Goal: Communication & Community: Participate in discussion

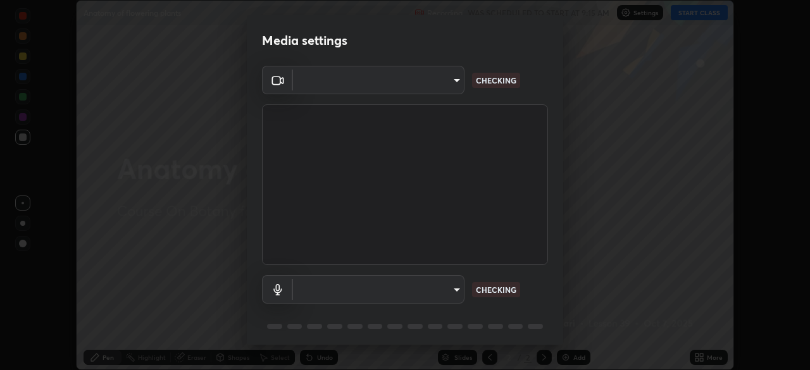
scroll to position [370, 810]
type input "094ffe3f61abc64f3ce73721aab664ef57d10a5fc7d187ad1ef3fa5fd4d2b427"
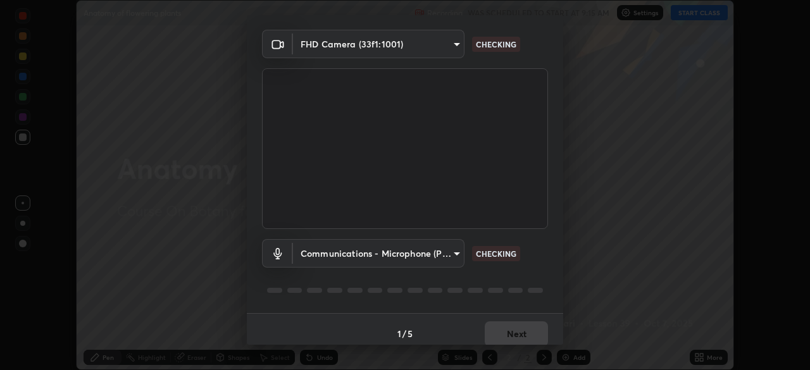
scroll to position [45, 0]
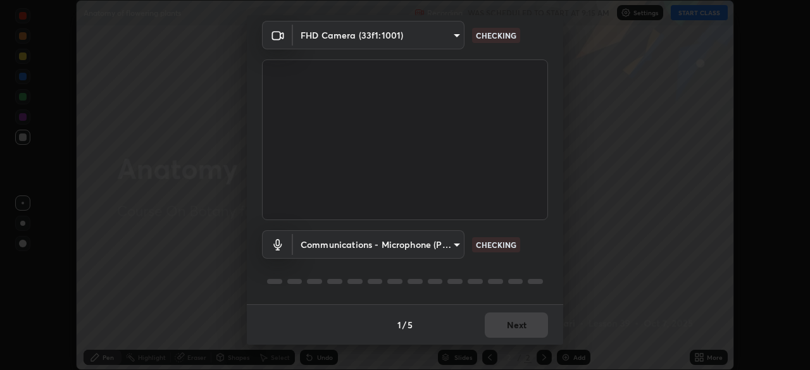
click at [445, 244] on body "Erase all Anatomy of flowering plants Recording WAS SCHEDULED TO START AT 9:15 …" at bounding box center [405, 185] width 810 height 370
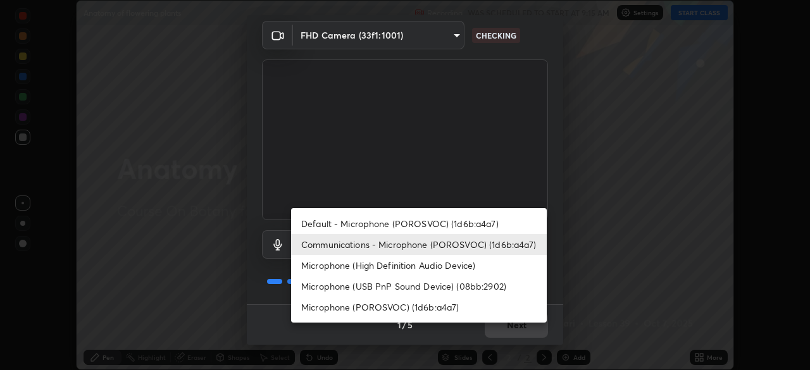
click at [392, 266] on li "Microphone (High Definition Audio Device)" at bounding box center [419, 265] width 256 height 21
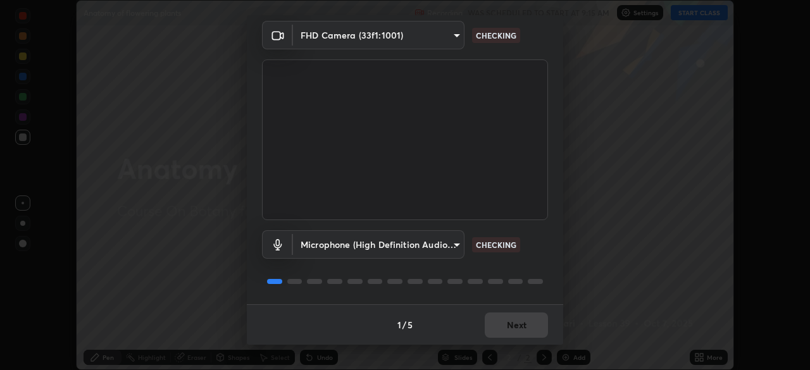
click at [451, 245] on body "Erase all Anatomy of flowering plants Recording WAS SCHEDULED TO START AT 9:15 …" at bounding box center [405, 185] width 810 height 370
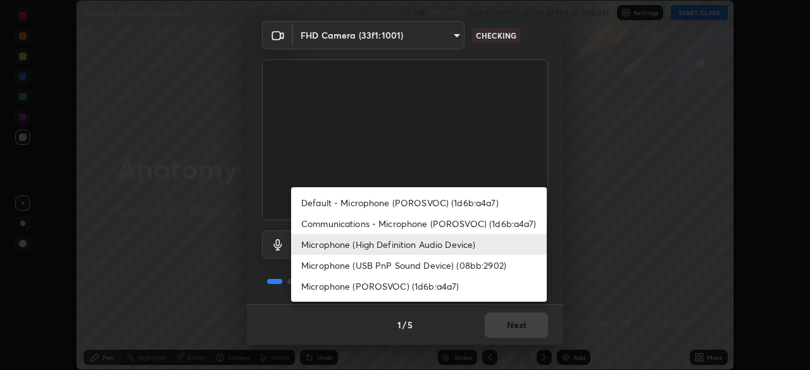
click at [389, 223] on li "Communications - Microphone (POROSVOC) (1d6b:a4a7)" at bounding box center [419, 223] width 256 height 21
type input "communications"
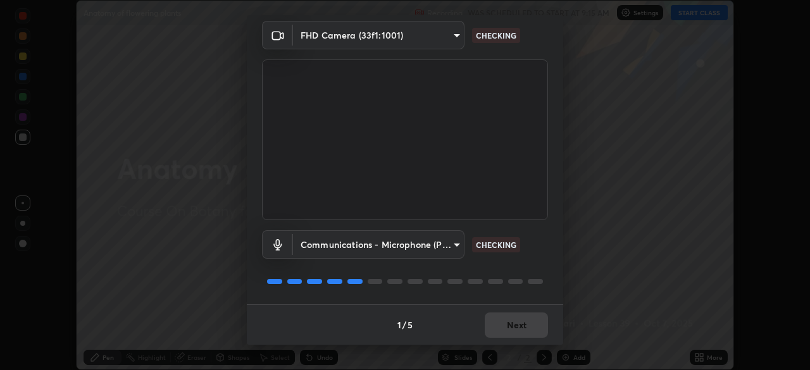
click at [505, 313] on div "1 / 5 Next" at bounding box center [405, 324] width 316 height 40
click at [481, 326] on div "1 / 5 Next" at bounding box center [405, 324] width 316 height 40
click at [485, 323] on div "1 / 5 Next" at bounding box center [405, 324] width 316 height 40
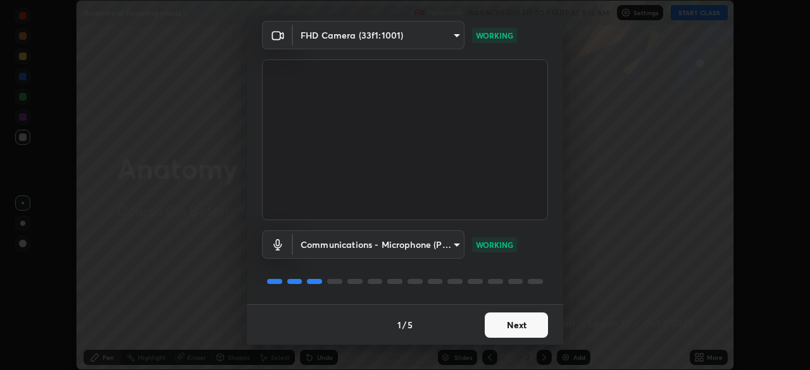
click at [493, 318] on button "Next" at bounding box center [516, 325] width 63 height 25
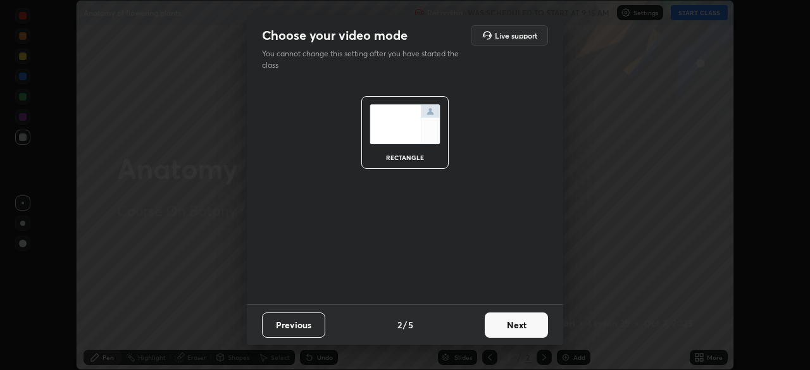
click at [509, 321] on button "Next" at bounding box center [516, 325] width 63 height 25
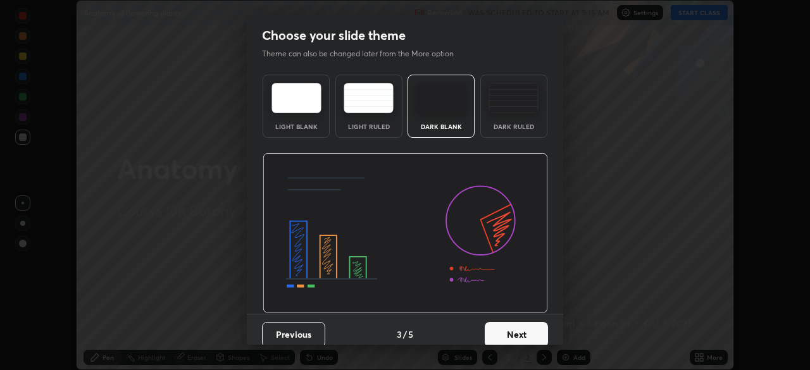
click at [531, 325] on button "Next" at bounding box center [516, 334] width 63 height 25
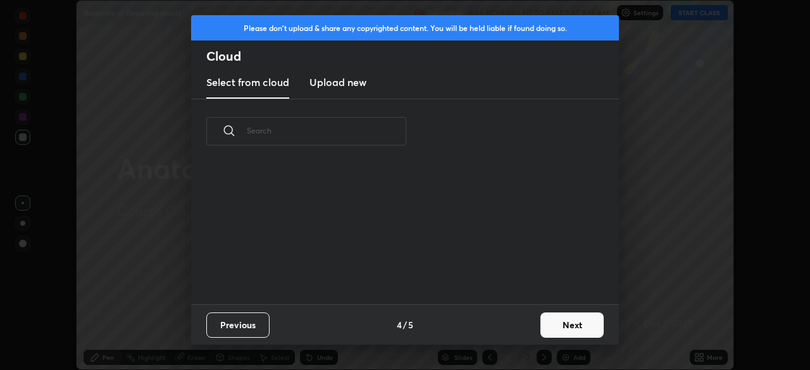
click at [550, 318] on button "Next" at bounding box center [571, 325] width 63 height 25
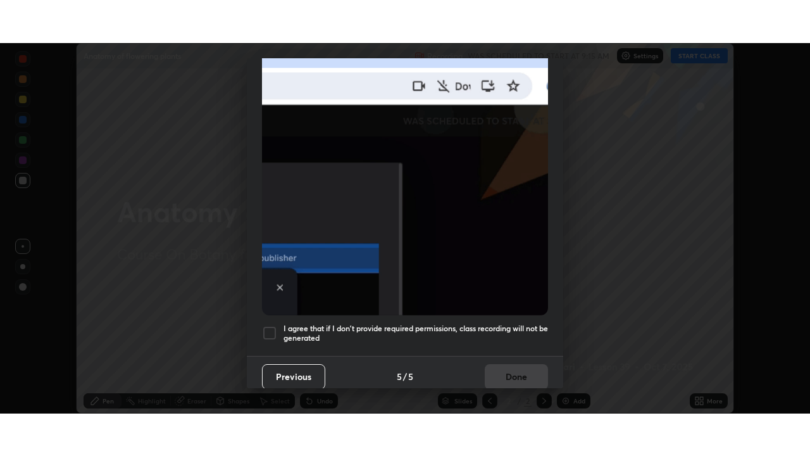
scroll to position [303, 0]
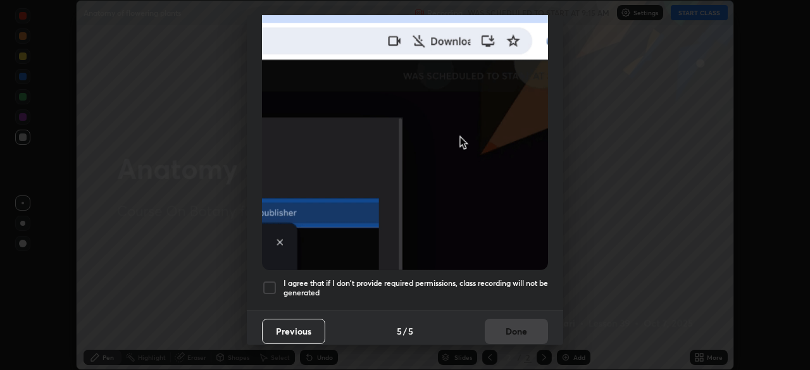
click at [270, 280] on div at bounding box center [269, 287] width 15 height 15
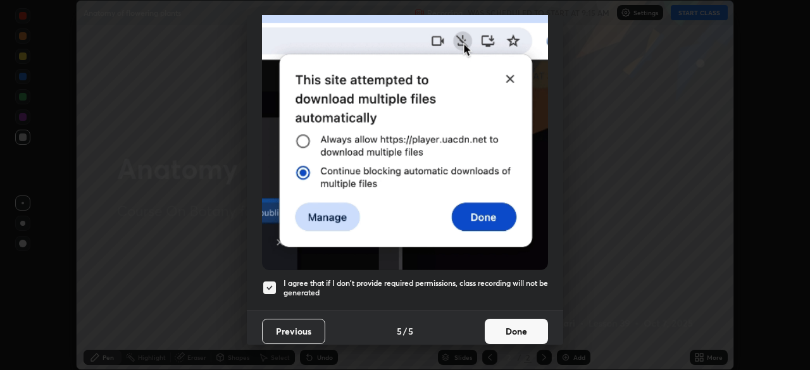
click at [495, 322] on button "Done" at bounding box center [516, 331] width 63 height 25
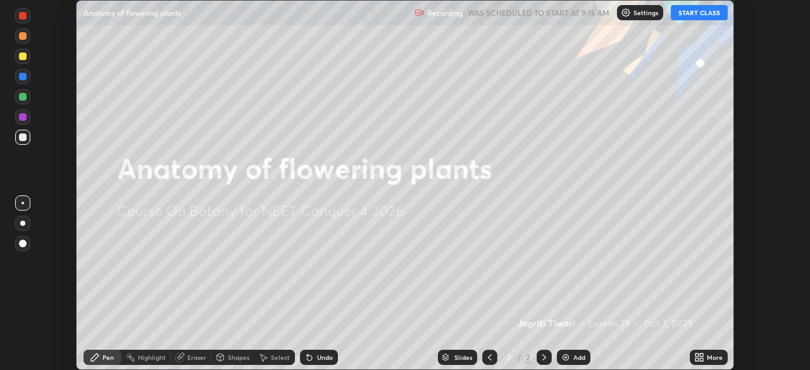
click at [692, 16] on button "START CLASS" at bounding box center [699, 12] width 57 height 15
click at [701, 355] on icon at bounding box center [701, 355] width 3 height 3
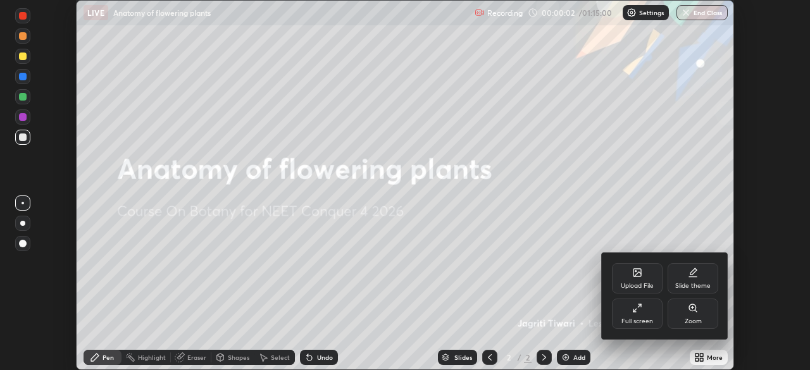
click at [648, 314] on div "Full screen" at bounding box center [637, 314] width 51 height 30
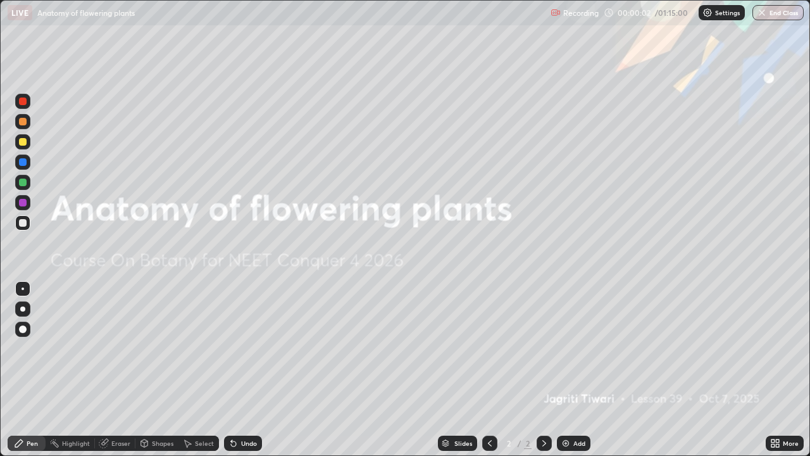
scroll to position [456, 810]
click at [573, 369] on div "Add" at bounding box center [574, 442] width 34 height 15
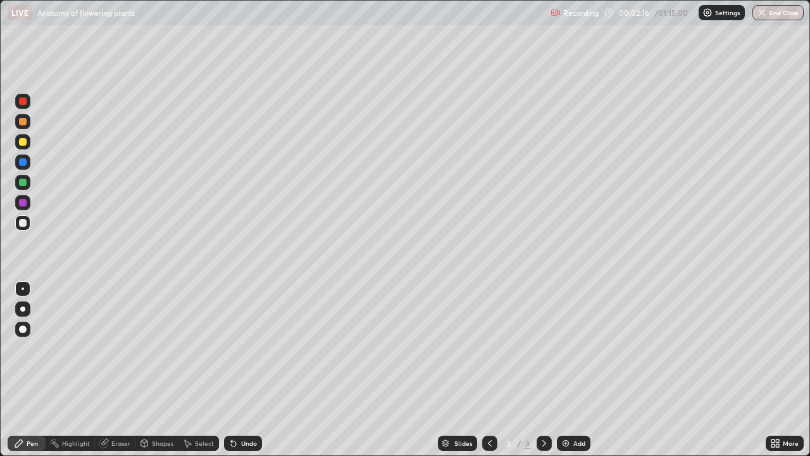
click at [23, 142] on div at bounding box center [23, 142] width 8 height 8
click at [21, 118] on div at bounding box center [23, 122] width 8 height 8
click at [563, 369] on div "Add" at bounding box center [574, 442] width 34 height 15
click at [23, 139] on div at bounding box center [23, 142] width 8 height 8
click at [25, 223] on div at bounding box center [23, 223] width 8 height 8
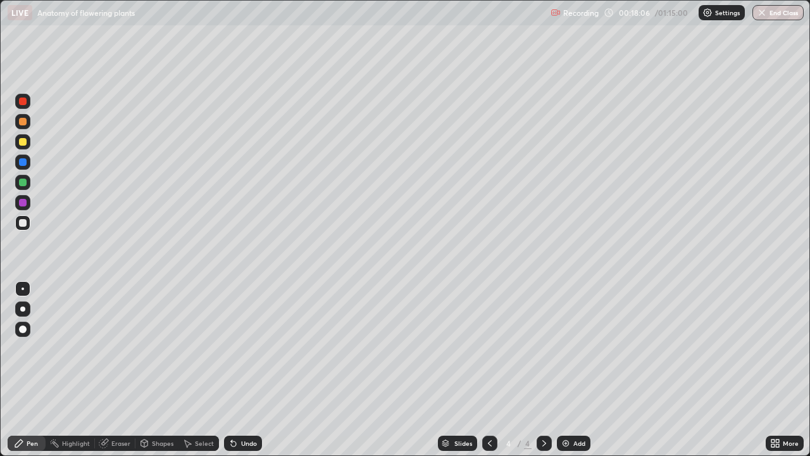
click at [566, 369] on img at bounding box center [566, 443] width 10 height 10
click at [26, 140] on div at bounding box center [23, 142] width 8 height 8
click at [23, 181] on div at bounding box center [23, 182] width 8 height 8
click at [118, 369] on div "Eraser" at bounding box center [120, 443] width 19 height 6
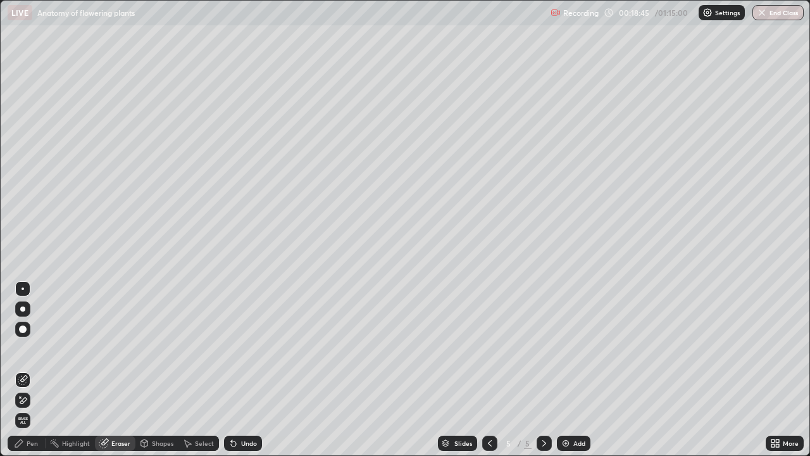
click at [34, 369] on div "Pen" at bounding box center [32, 443] width 11 height 6
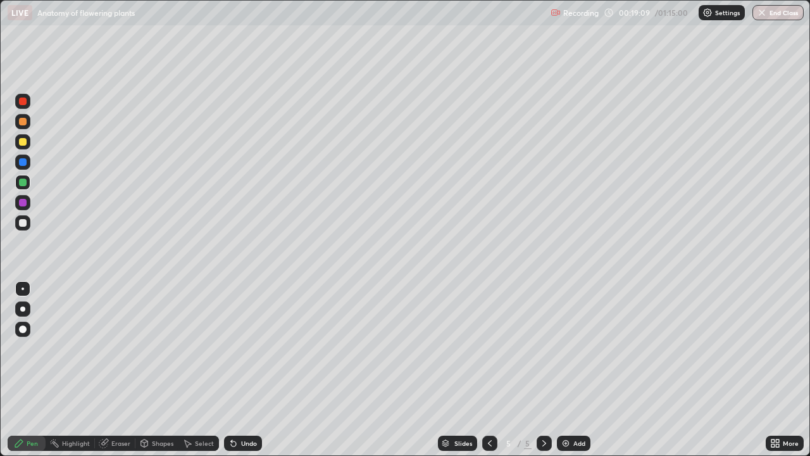
click at [30, 218] on div at bounding box center [22, 223] width 15 height 20
click at [574, 369] on div "Add" at bounding box center [574, 442] width 34 height 15
click at [23, 183] on div at bounding box center [23, 182] width 8 height 8
click at [28, 223] on div at bounding box center [22, 222] width 15 height 15
click at [23, 180] on div at bounding box center [23, 182] width 8 height 8
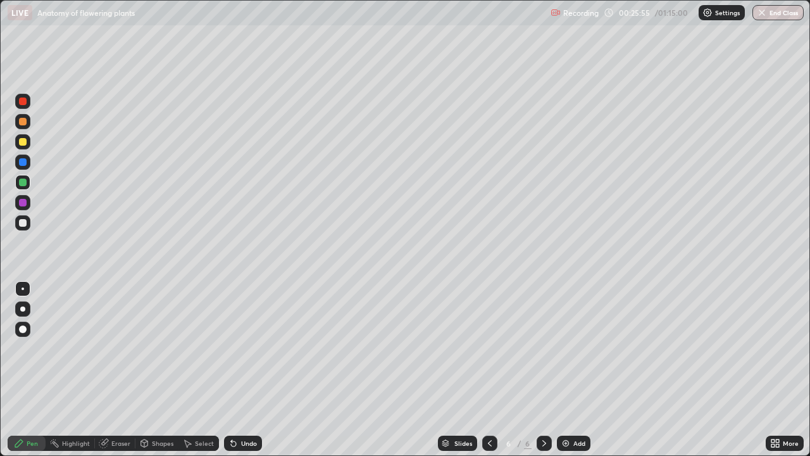
click at [26, 220] on div at bounding box center [23, 223] width 8 height 8
click at [581, 369] on div "Add" at bounding box center [574, 442] width 34 height 15
click at [245, 369] on div "Undo" at bounding box center [249, 443] width 16 height 6
click at [235, 369] on icon at bounding box center [233, 443] width 10 height 10
click at [245, 369] on div "Undo" at bounding box center [249, 443] width 16 height 6
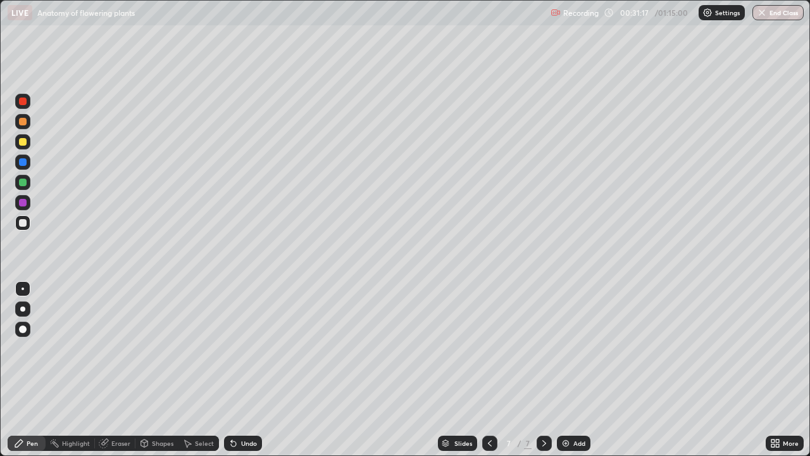
click at [110, 369] on div "Eraser" at bounding box center [115, 442] width 40 height 15
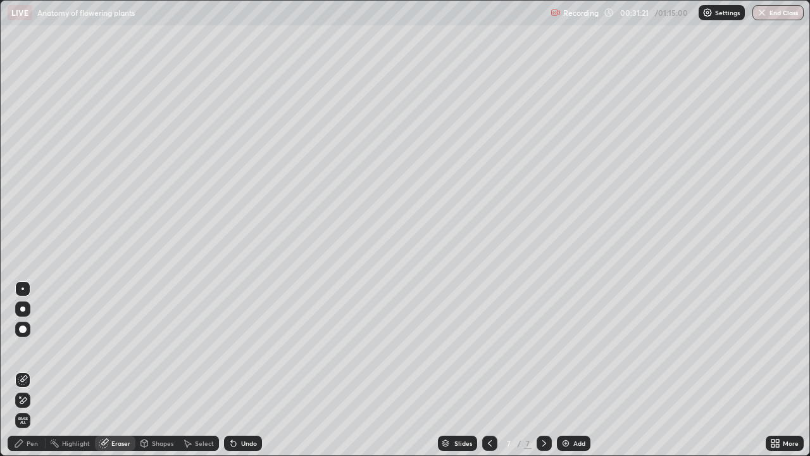
click at [21, 369] on div "Pen" at bounding box center [27, 442] width 38 height 15
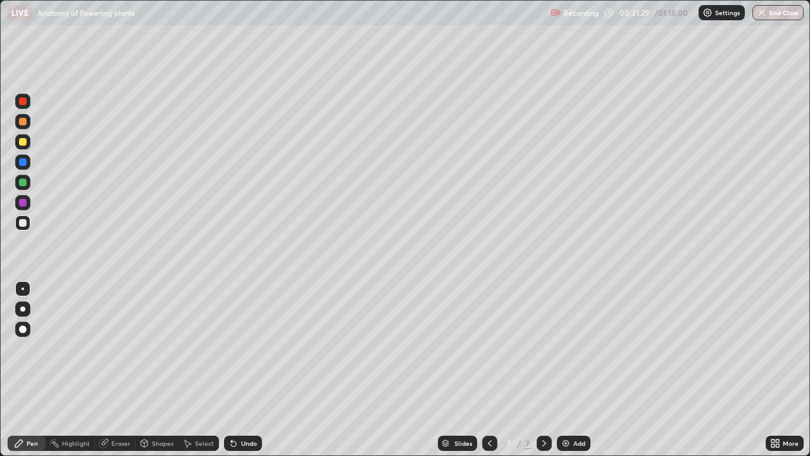
click at [23, 329] on div at bounding box center [23, 329] width 8 height 8
click at [116, 369] on div "Eraser" at bounding box center [120, 443] width 19 height 6
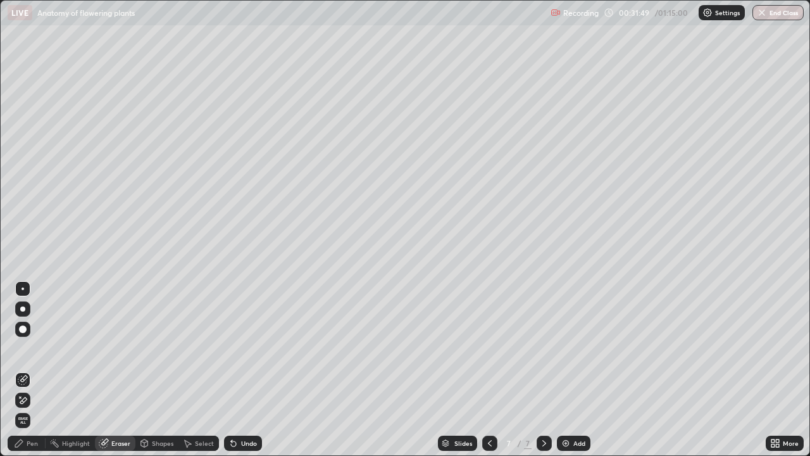
click at [28, 369] on div "Pen" at bounding box center [27, 442] width 38 height 15
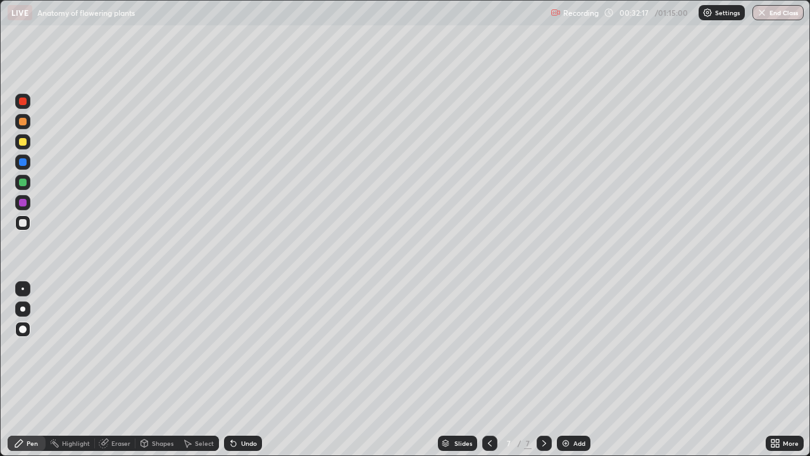
click at [19, 282] on div at bounding box center [22, 288] width 15 height 15
click at [241, 369] on div "Undo" at bounding box center [249, 443] width 16 height 6
click at [24, 329] on div at bounding box center [23, 329] width 8 height 8
click at [23, 288] on div at bounding box center [23, 288] width 3 height 3
click at [244, 369] on div "Undo" at bounding box center [249, 443] width 16 height 6
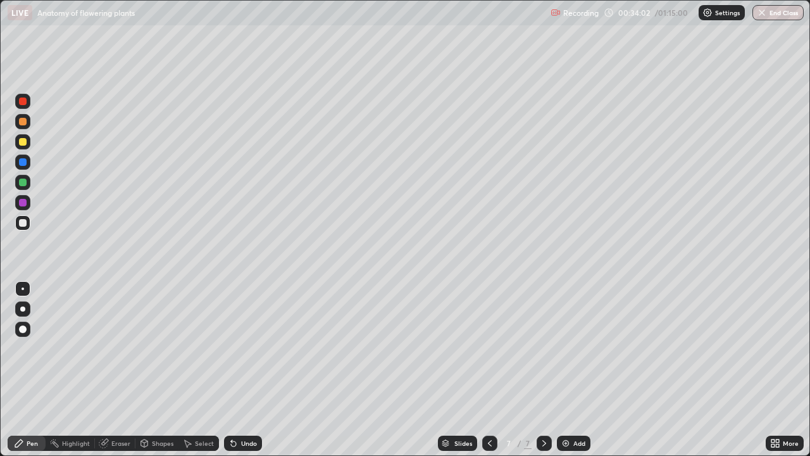
click at [247, 369] on div "Undo" at bounding box center [243, 442] width 38 height 15
click at [233, 369] on icon at bounding box center [233, 443] width 5 height 5
click at [565, 369] on img at bounding box center [566, 443] width 10 height 10
click at [147, 369] on icon at bounding box center [144, 443] width 10 height 10
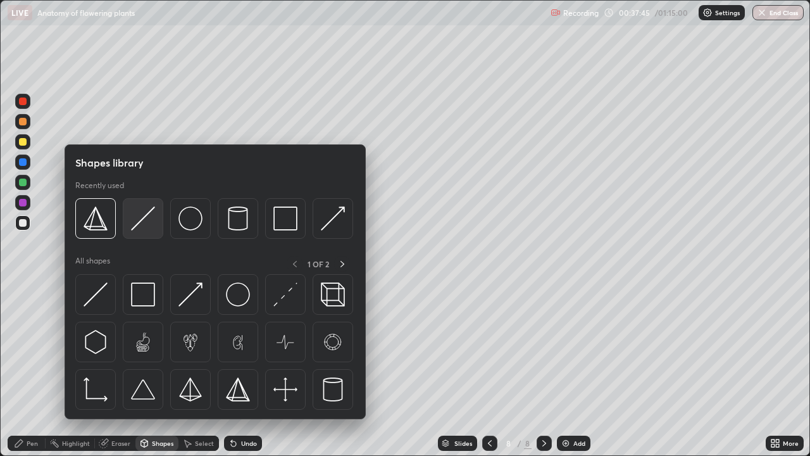
click at [147, 232] on div at bounding box center [143, 218] width 40 height 40
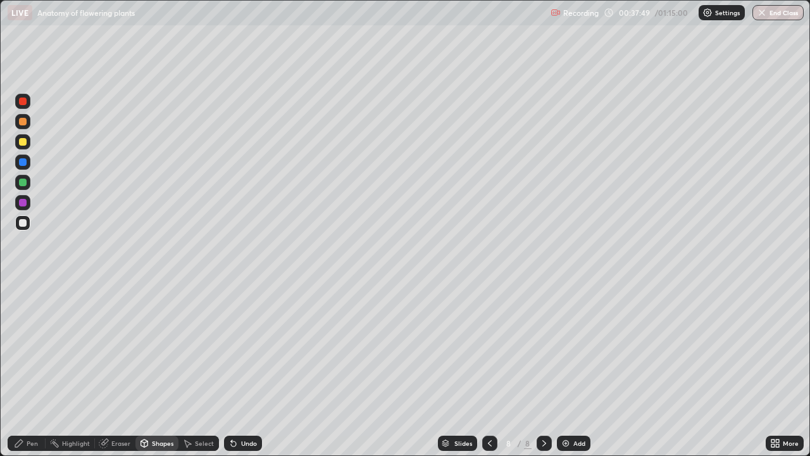
click at [36, 369] on div "Pen" at bounding box center [32, 443] width 11 height 6
click at [118, 369] on div "Eraser" at bounding box center [120, 443] width 19 height 6
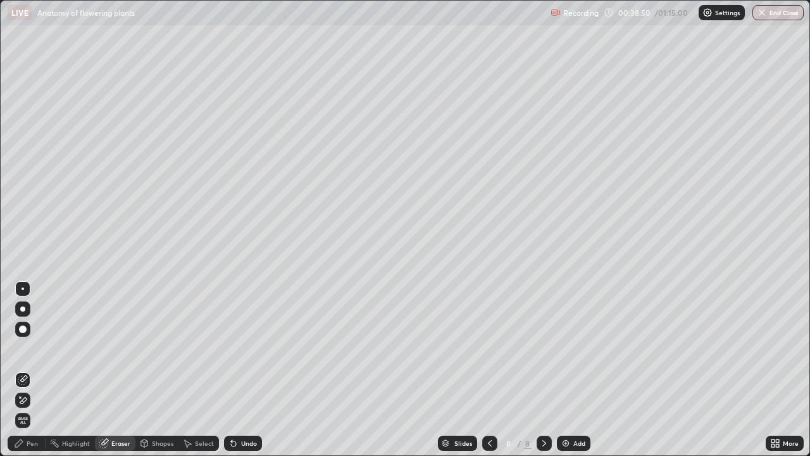
click at [38, 369] on div "Pen" at bounding box center [27, 442] width 38 height 15
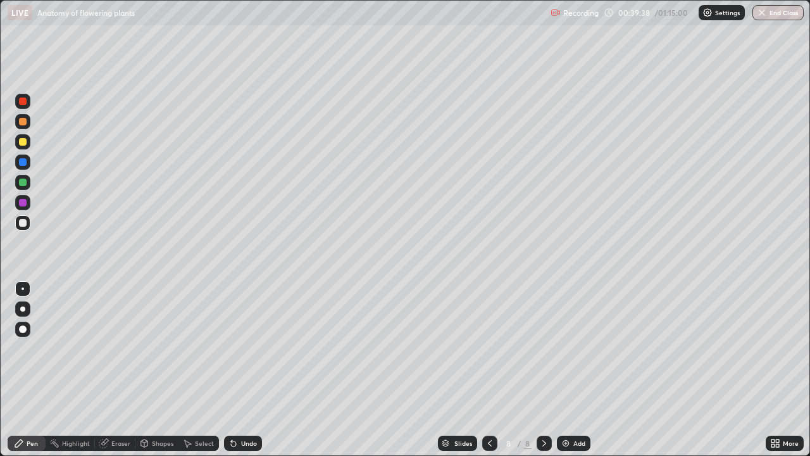
click at [241, 369] on div "Undo" at bounding box center [249, 443] width 16 height 6
click at [571, 369] on div "Add" at bounding box center [574, 442] width 34 height 15
click at [243, 369] on div "Undo" at bounding box center [243, 442] width 38 height 15
click at [22, 142] on div at bounding box center [23, 142] width 8 height 8
click at [20, 100] on div at bounding box center [23, 101] width 8 height 8
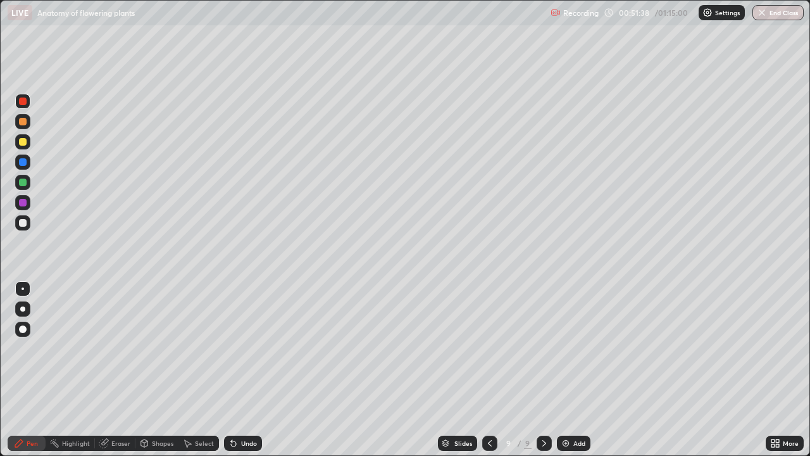
click at [119, 369] on div "Eraser" at bounding box center [120, 443] width 19 height 6
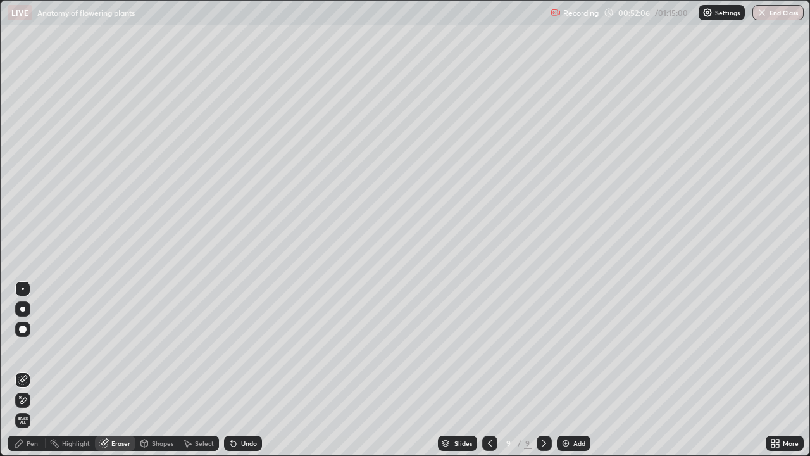
click at [569, 369] on img at bounding box center [566, 443] width 10 height 10
click at [31, 369] on div "Pen" at bounding box center [32, 443] width 11 height 6
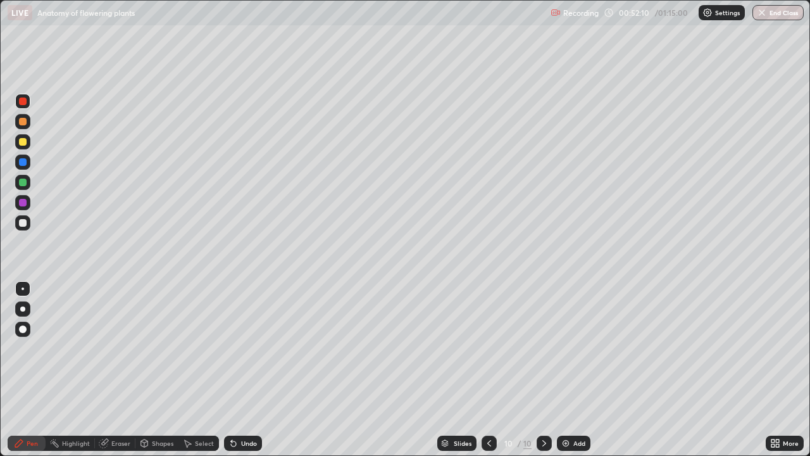
click at [26, 221] on div at bounding box center [23, 223] width 8 height 8
click at [23, 201] on div at bounding box center [23, 203] width 8 height 8
click at [23, 140] on div at bounding box center [23, 142] width 8 height 8
click at [20, 221] on div at bounding box center [23, 223] width 8 height 8
click at [26, 185] on div at bounding box center [22, 182] width 15 height 15
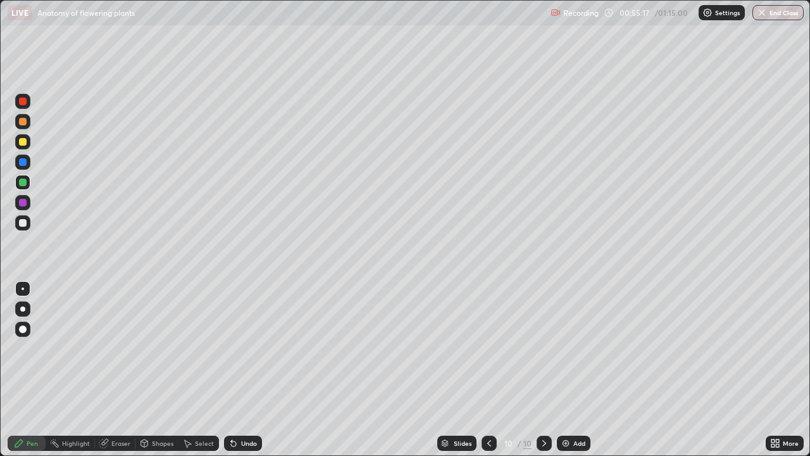
click at [20, 221] on div at bounding box center [23, 223] width 8 height 8
click at [27, 182] on div at bounding box center [22, 182] width 15 height 15
click at [25, 219] on div at bounding box center [23, 223] width 8 height 8
click at [26, 143] on div at bounding box center [23, 142] width 8 height 8
click at [571, 369] on div "Add" at bounding box center [574, 442] width 34 height 15
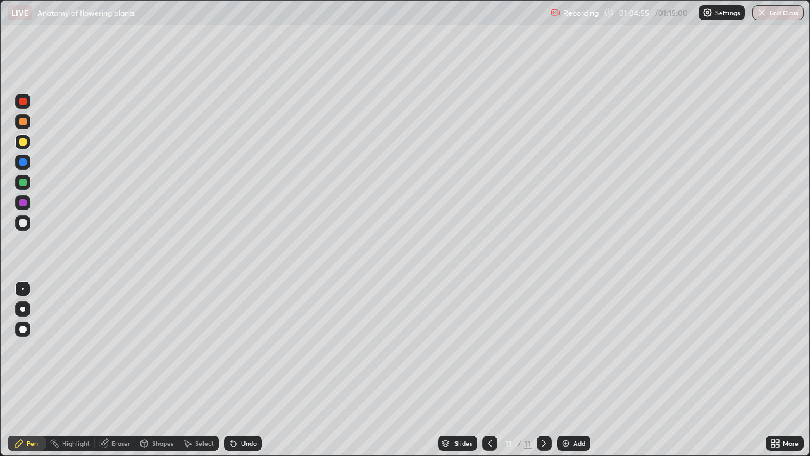
click at [573, 369] on div "Add" at bounding box center [579, 443] width 12 height 6
click at [490, 369] on icon at bounding box center [490, 443] width 10 height 10
click at [488, 369] on icon at bounding box center [490, 443] width 10 height 10
click at [107, 369] on icon at bounding box center [104, 443] width 10 height 10
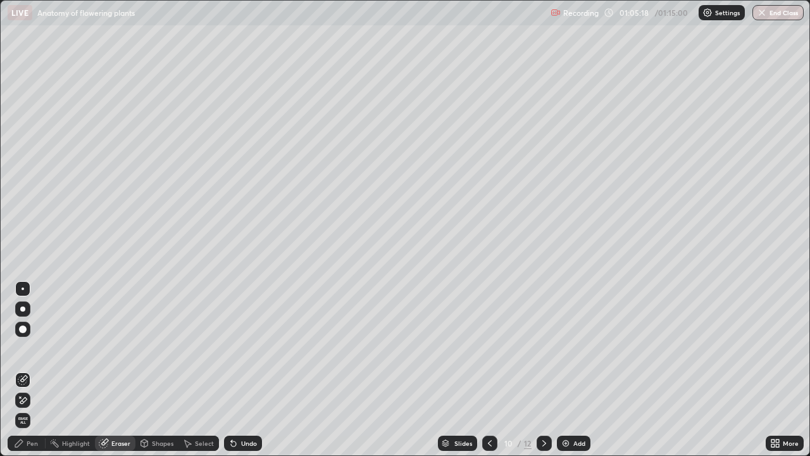
click at [32, 369] on div "Pen" at bounding box center [32, 443] width 11 height 6
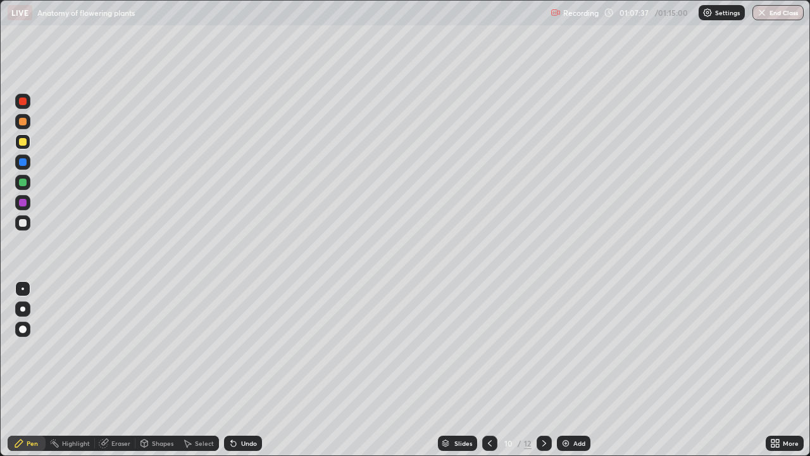
click at [147, 369] on icon at bounding box center [144, 443] width 7 height 8
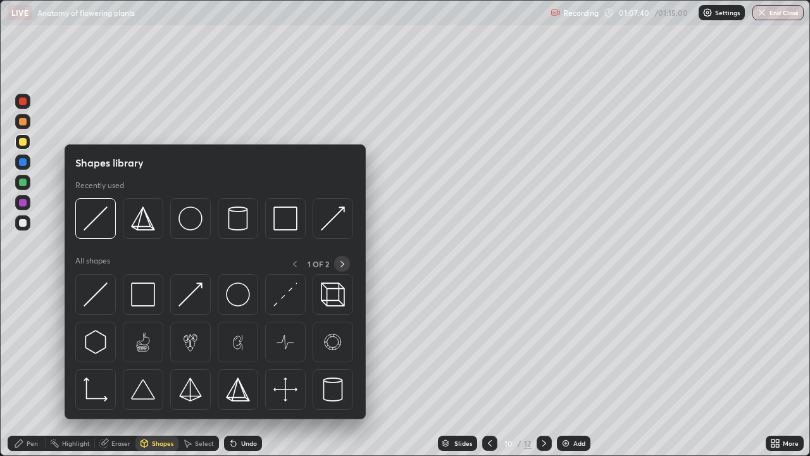
click at [342, 258] on div at bounding box center [342, 264] width 16 height 16
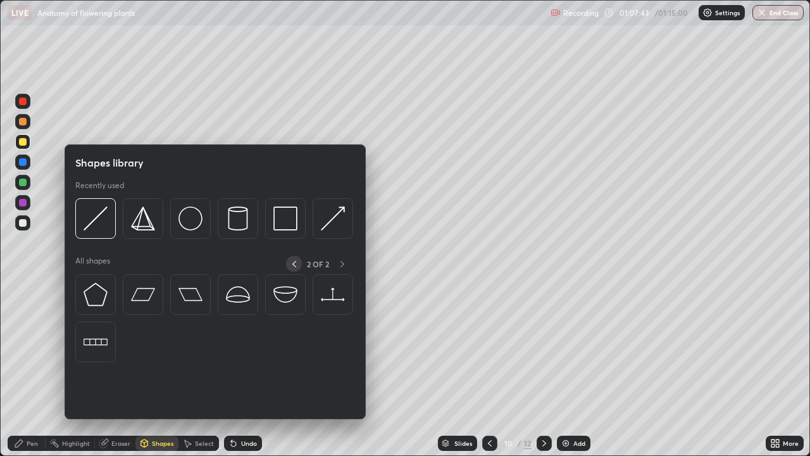
click at [296, 258] on div at bounding box center [294, 264] width 16 height 16
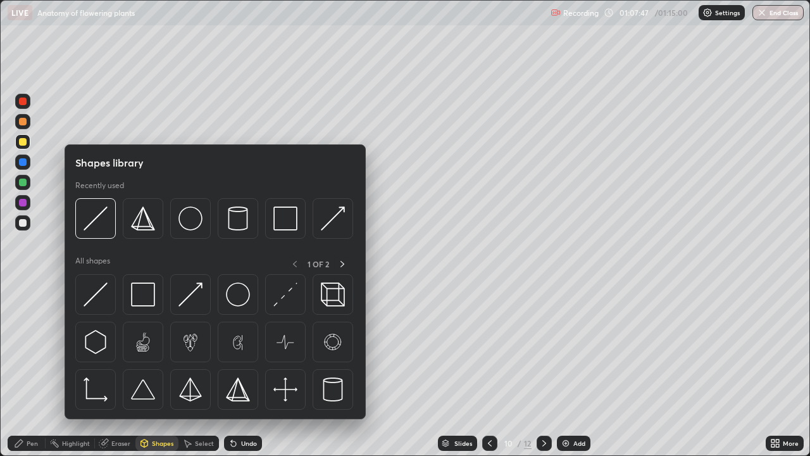
click at [162, 369] on div "Shapes" at bounding box center [156, 442] width 43 height 15
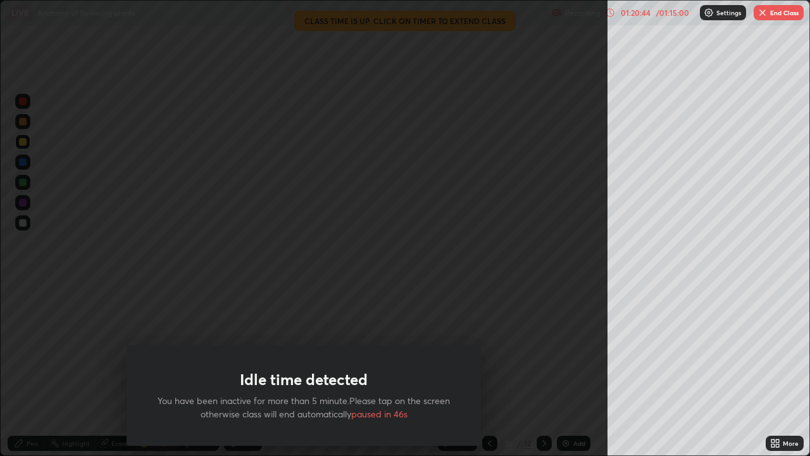
click at [776, 16] on button "End Class" at bounding box center [779, 12] width 50 height 15
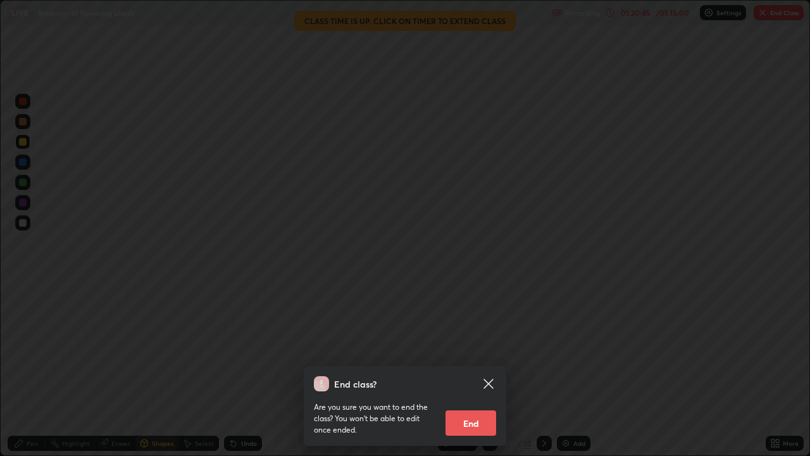
click at [477, 369] on button "End" at bounding box center [470, 422] width 51 height 25
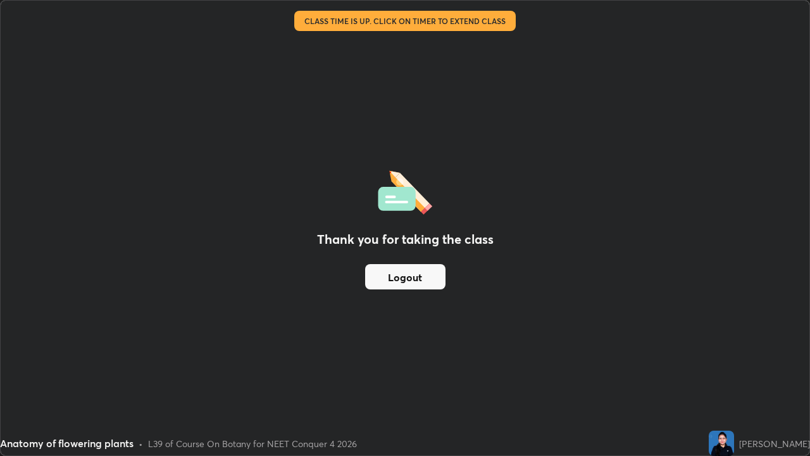
click at [439, 265] on button "Logout" at bounding box center [405, 276] width 80 height 25
click at [431, 276] on button "Logout" at bounding box center [405, 276] width 80 height 25
click at [431, 275] on button "Logout" at bounding box center [405, 276] width 80 height 25
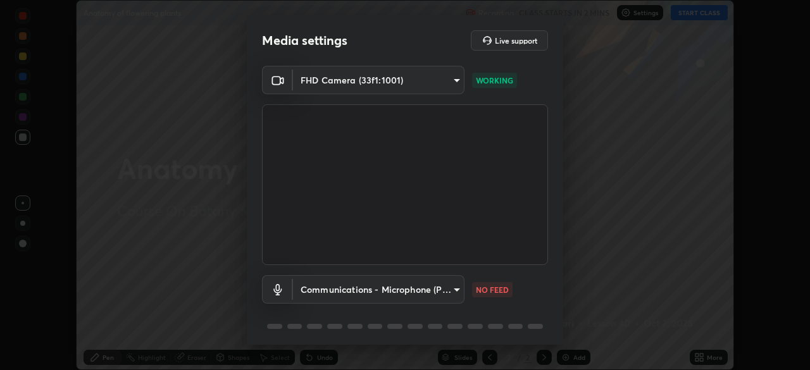
scroll to position [45, 0]
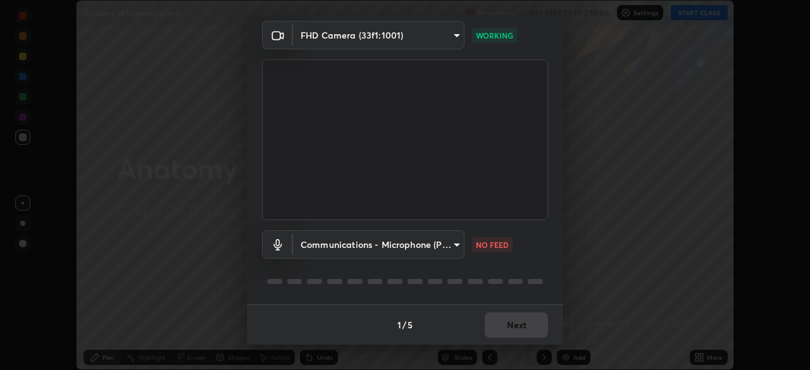
click at [442, 247] on body "Erase all Anatomy of flowering plants Recording CLASS STARTS IN 2 MINS Settings…" at bounding box center [405, 185] width 810 height 370
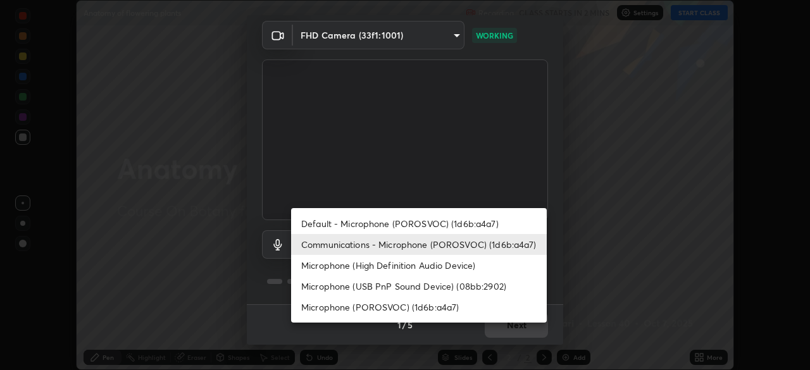
click at [348, 262] on li "Microphone (High Definition Audio Device)" at bounding box center [419, 265] width 256 height 21
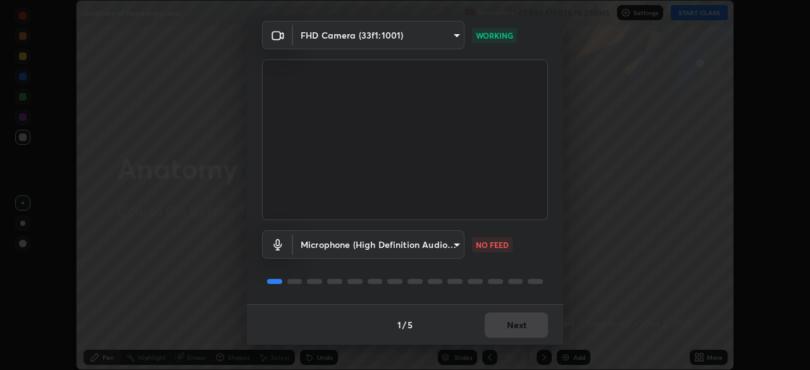
click at [454, 247] on body "Erase all Anatomy of flowering plants Recording CLASS STARTS IN 2 MINS Settings…" at bounding box center [405, 185] width 810 height 370
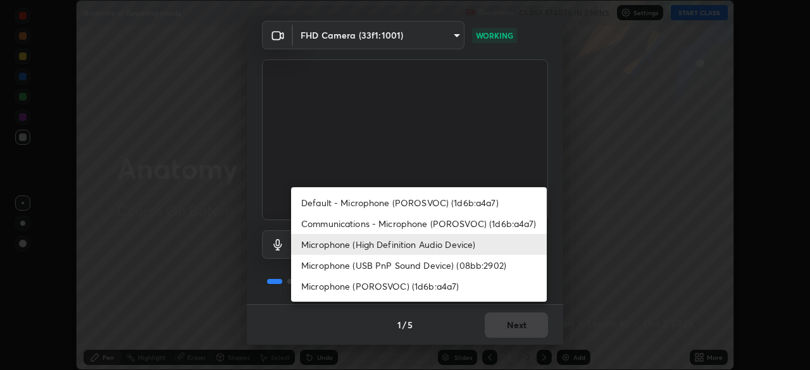
click at [357, 221] on li "Communications - Microphone (POROSVOC) (1d6b:a4a7)" at bounding box center [419, 223] width 256 height 21
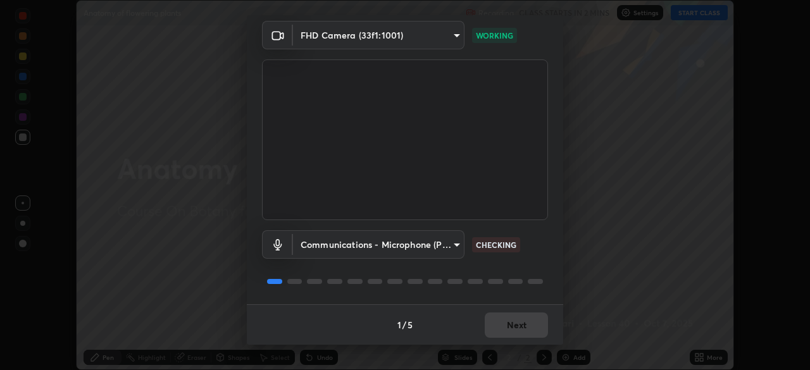
type input "communications"
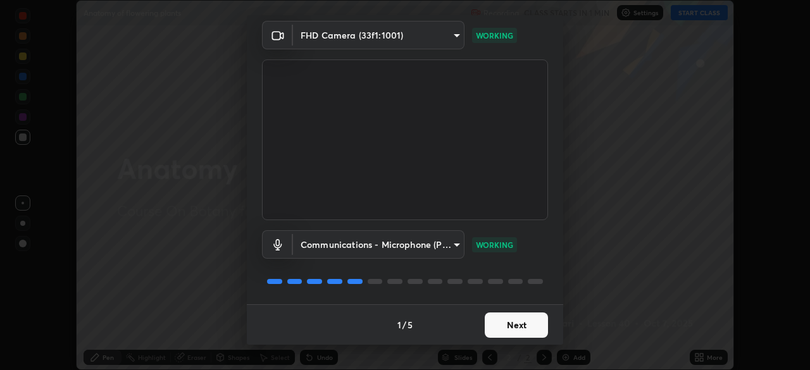
click at [492, 319] on button "Next" at bounding box center [516, 325] width 63 height 25
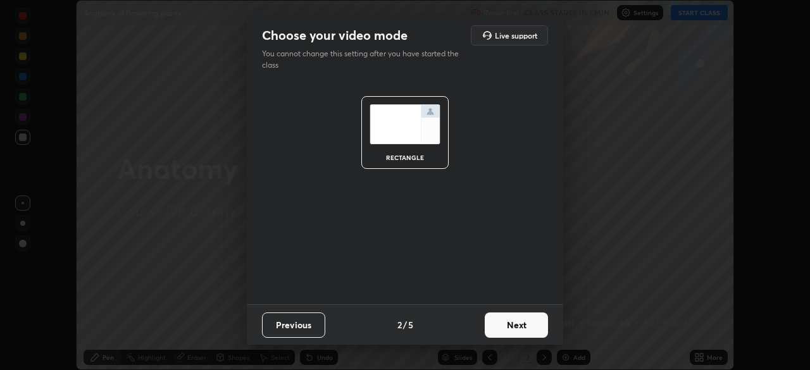
scroll to position [0, 0]
click at [504, 323] on button "Next" at bounding box center [516, 325] width 63 height 25
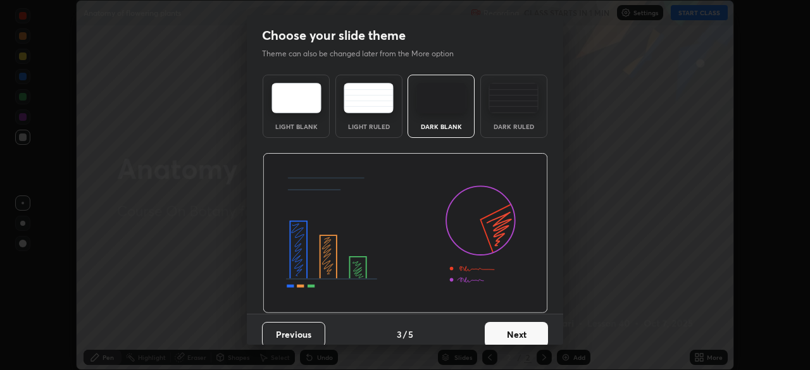
click at [507, 325] on button "Next" at bounding box center [516, 334] width 63 height 25
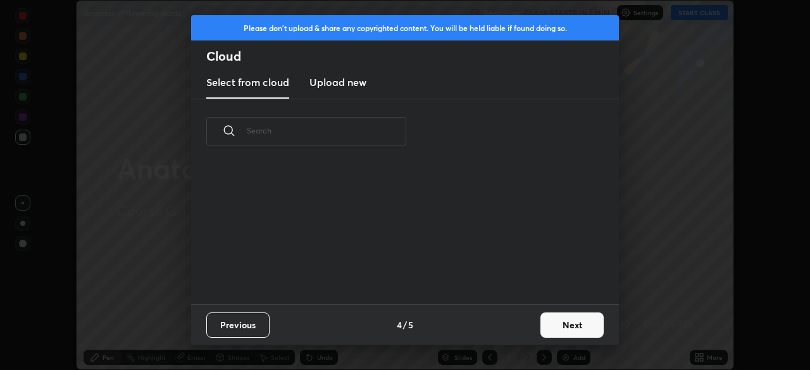
click at [511, 333] on div "Previous 4 / 5 Next" at bounding box center [405, 324] width 428 height 40
click at [549, 323] on button "Next" at bounding box center [571, 325] width 63 height 25
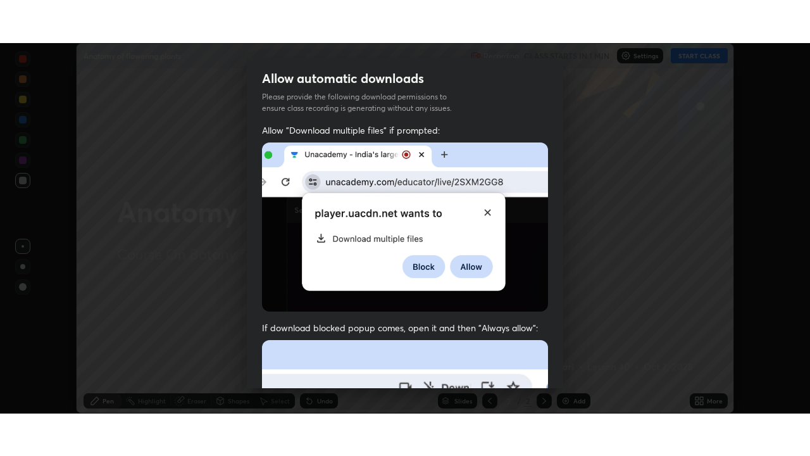
scroll to position [303, 0]
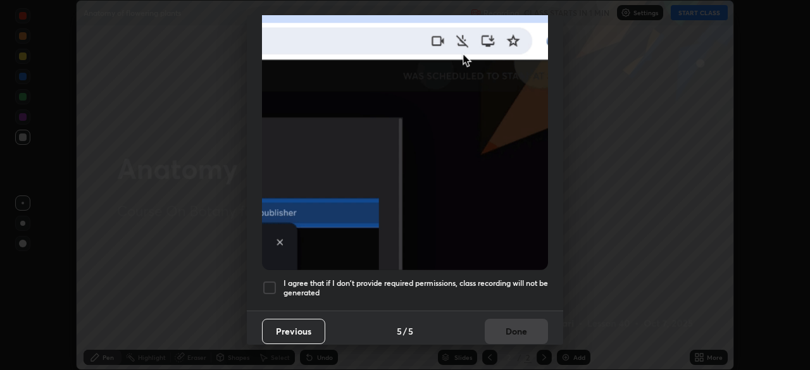
click at [267, 280] on div at bounding box center [269, 287] width 15 height 15
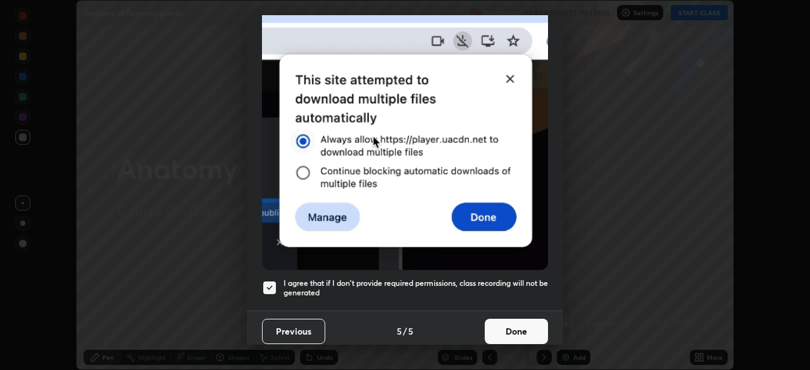
click at [502, 319] on button "Done" at bounding box center [516, 331] width 63 height 25
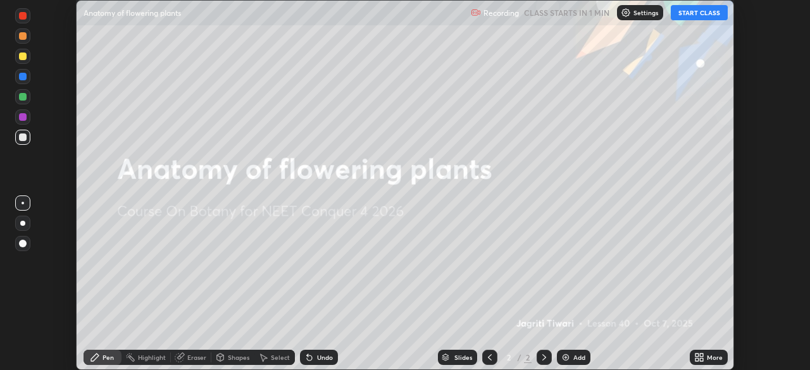
click at [692, 13] on button "START CLASS" at bounding box center [699, 12] width 57 height 15
click at [696, 356] on icon at bounding box center [696, 355] width 3 height 3
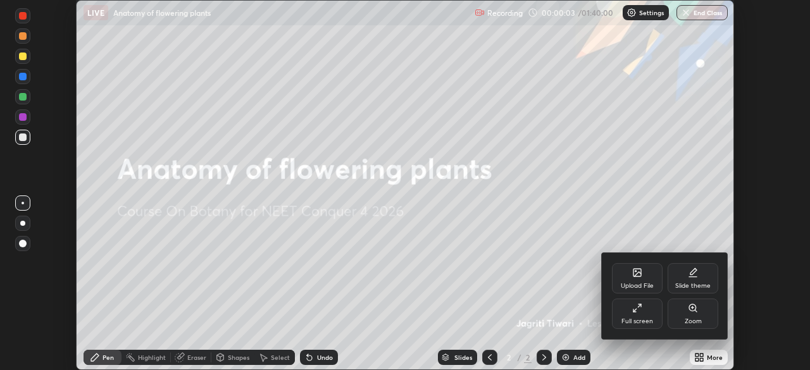
click at [646, 313] on div "Full screen" at bounding box center [637, 314] width 51 height 30
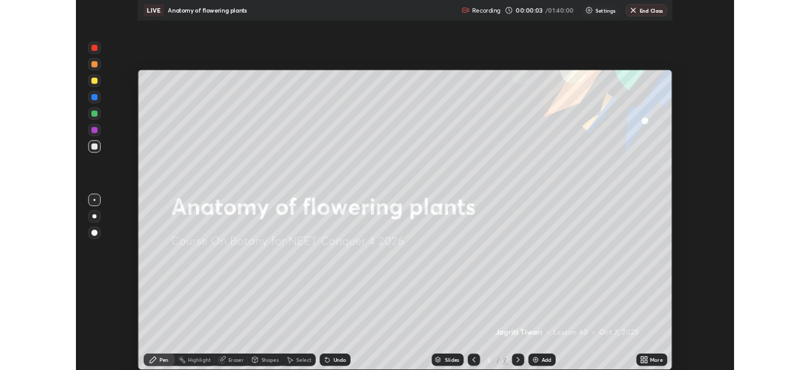
scroll to position [456, 810]
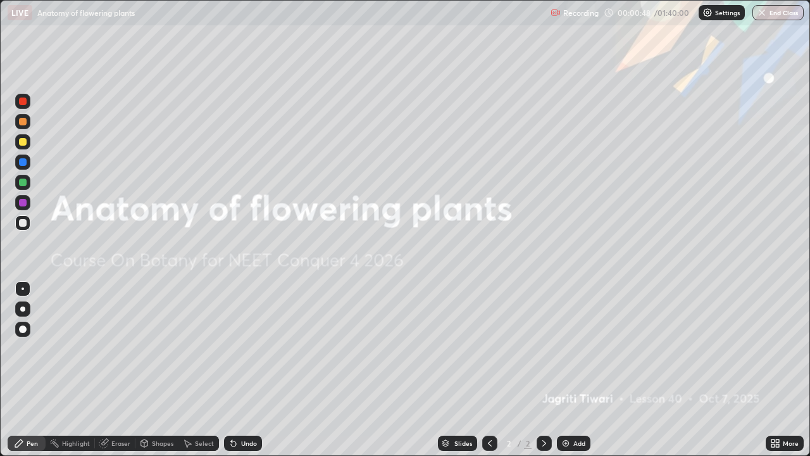
click at [566, 369] on img at bounding box center [566, 443] width 10 height 10
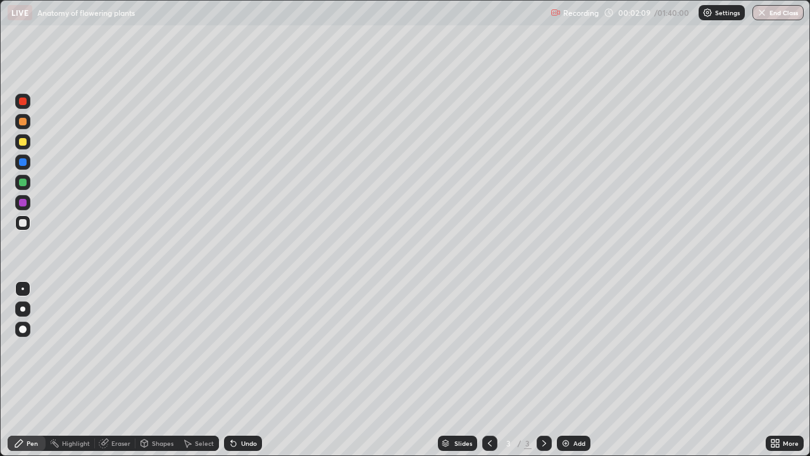
click at [245, 369] on div "Undo" at bounding box center [249, 443] width 16 height 6
click at [113, 369] on div "Eraser" at bounding box center [120, 443] width 19 height 6
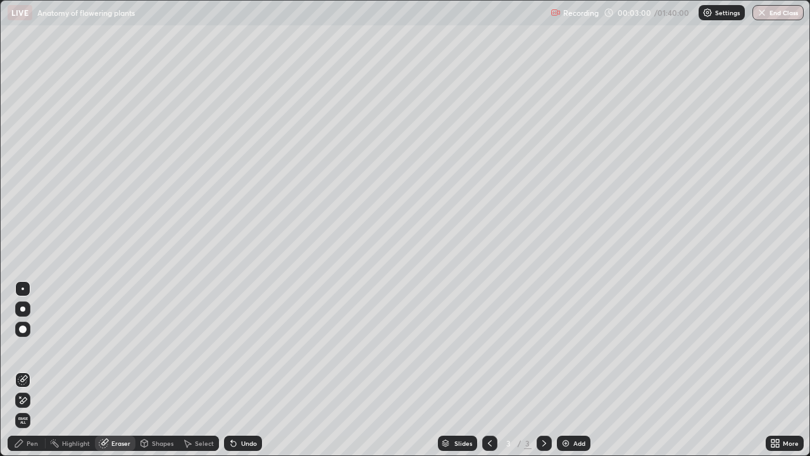
click at [32, 369] on div "Pen" at bounding box center [32, 443] width 11 height 6
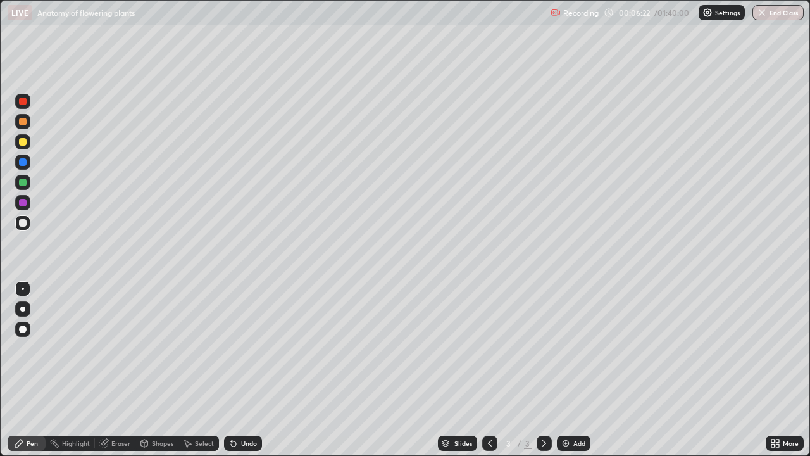
click at [22, 156] on div at bounding box center [22, 161] width 15 height 15
click at [247, 369] on div "Undo" at bounding box center [249, 443] width 16 height 6
click at [249, 369] on div "Undo" at bounding box center [249, 443] width 16 height 6
click at [243, 369] on div "Undo" at bounding box center [243, 442] width 38 height 15
click at [149, 369] on div "Shapes" at bounding box center [156, 442] width 43 height 15
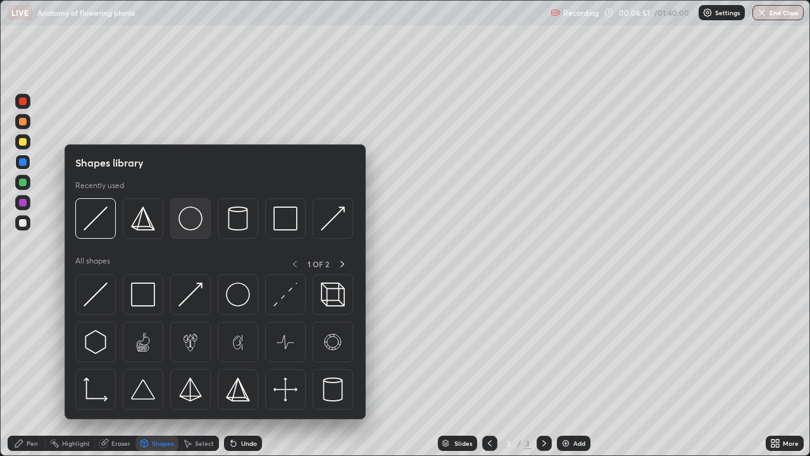
click at [180, 221] on img at bounding box center [190, 218] width 24 height 24
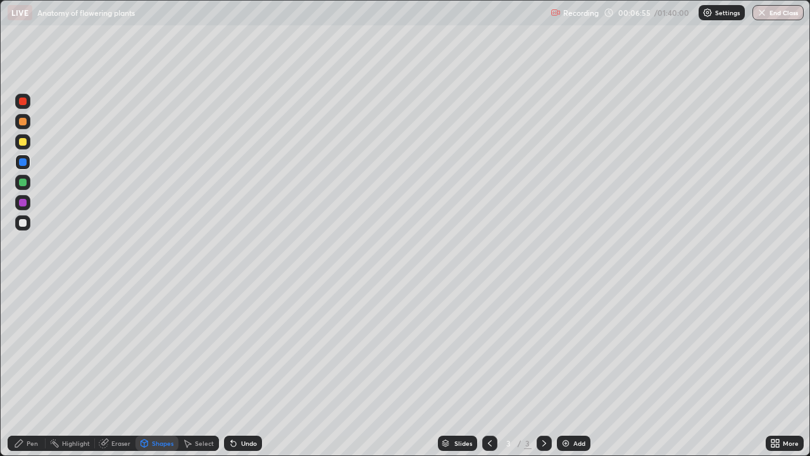
click at [243, 369] on div "Undo" at bounding box center [249, 443] width 16 height 6
click at [197, 369] on div "Select" at bounding box center [204, 443] width 19 height 6
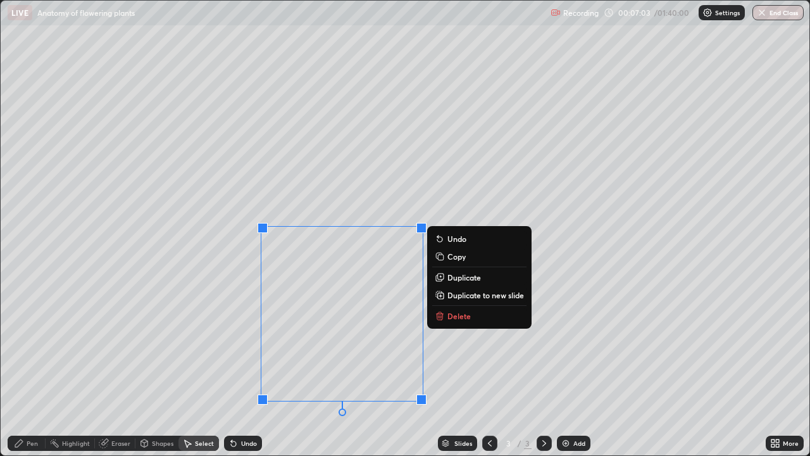
click at [445, 369] on div "0 ° Undo Copy Duplicate Duplicate to new slide Delete" at bounding box center [405, 228] width 809 height 454
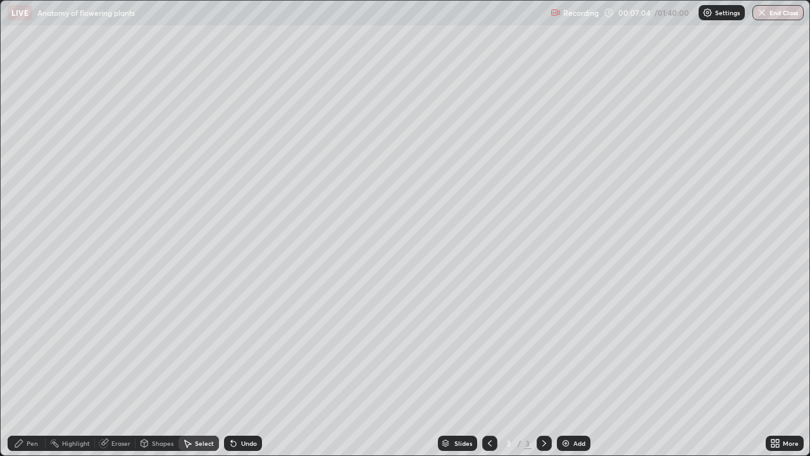
click at [25, 369] on div "Pen" at bounding box center [27, 442] width 38 height 15
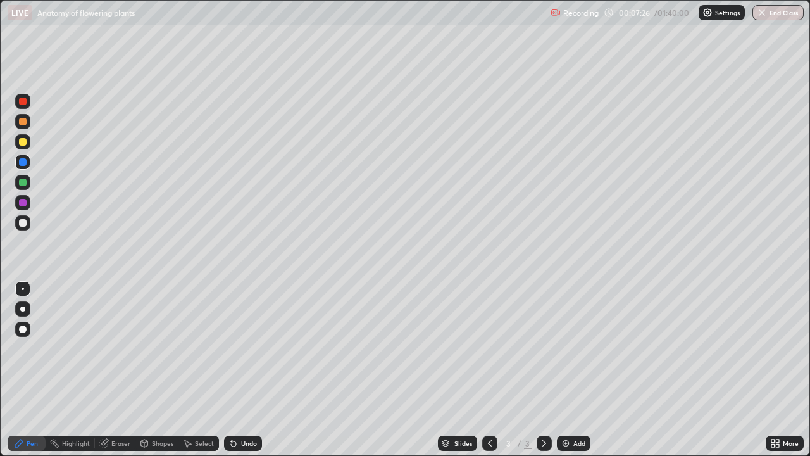
click at [242, 369] on div "Undo" at bounding box center [243, 442] width 38 height 15
click at [247, 369] on div "Undo" at bounding box center [249, 443] width 16 height 6
click at [23, 123] on div at bounding box center [23, 122] width 8 height 8
click at [18, 222] on div at bounding box center [22, 222] width 15 height 15
click at [24, 203] on div at bounding box center [23, 203] width 8 height 8
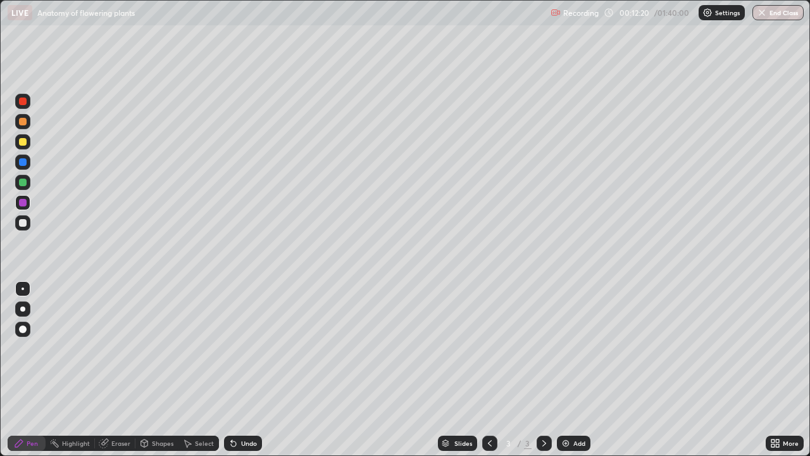
click at [25, 102] on div at bounding box center [23, 101] width 8 height 8
click at [23, 140] on div at bounding box center [23, 142] width 8 height 8
click at [23, 182] on div at bounding box center [23, 182] width 8 height 8
click at [25, 116] on div at bounding box center [22, 121] width 15 height 15
click at [571, 369] on div "Add" at bounding box center [574, 442] width 34 height 15
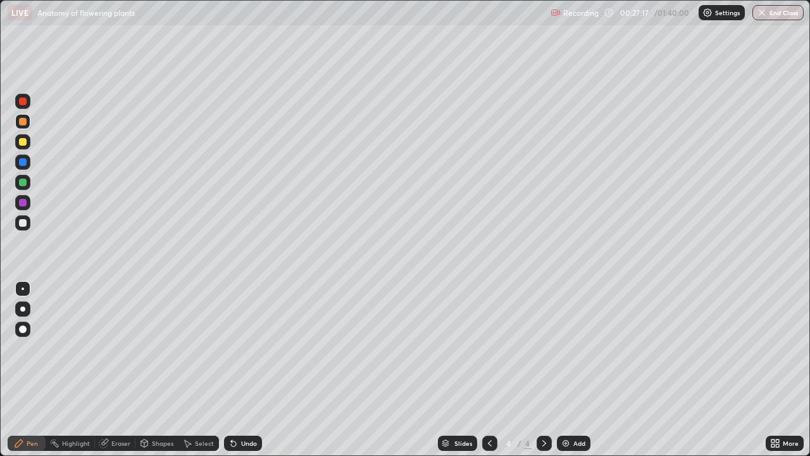
click at [163, 369] on div "Shapes" at bounding box center [163, 443] width 22 height 6
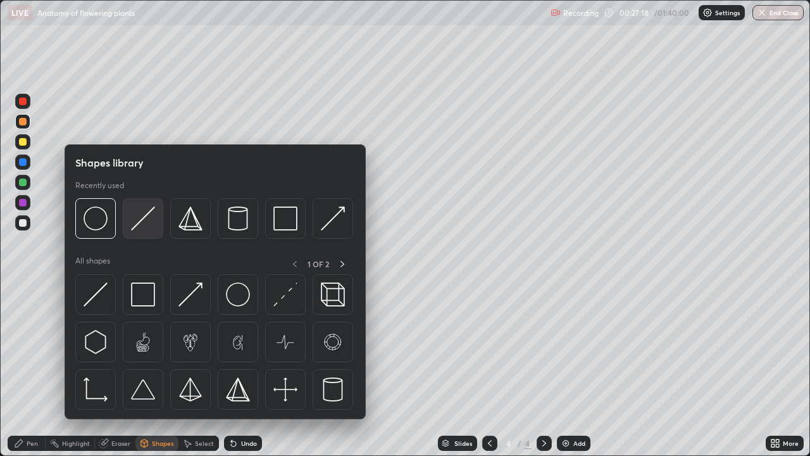
click at [146, 220] on img at bounding box center [143, 218] width 24 height 24
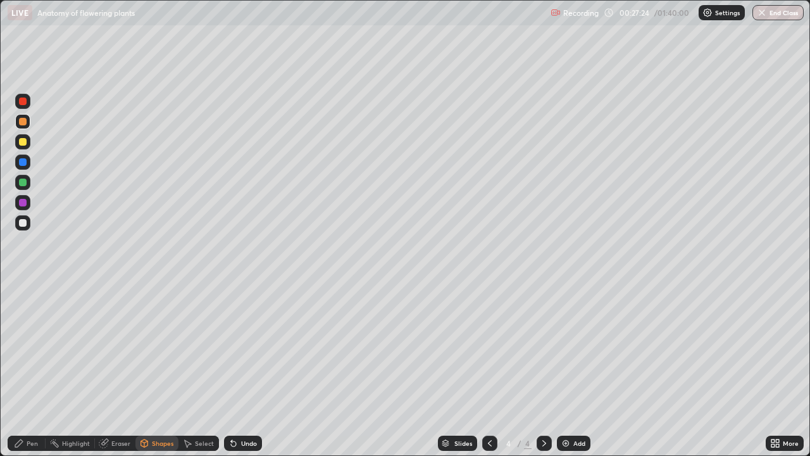
click at [22, 221] on div at bounding box center [23, 223] width 8 height 8
click at [248, 369] on div "Undo" at bounding box center [249, 443] width 16 height 6
click at [28, 369] on div "Pen" at bounding box center [32, 443] width 11 height 6
click at [239, 369] on div "Undo" at bounding box center [243, 442] width 38 height 15
click at [568, 369] on img at bounding box center [566, 443] width 10 height 10
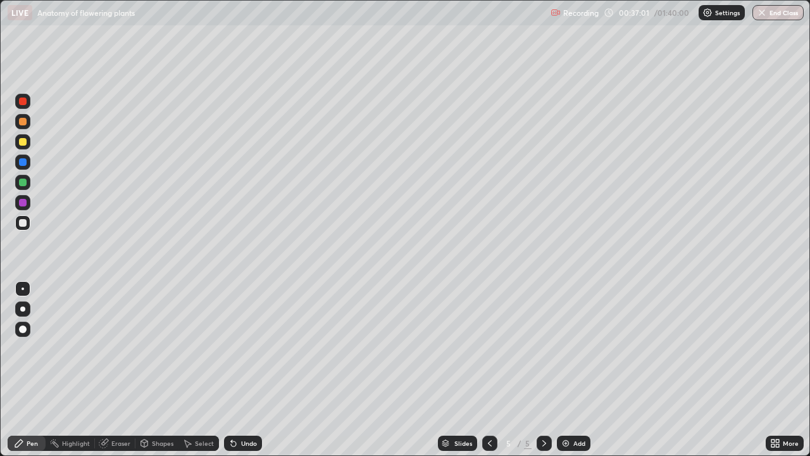
click at [238, 369] on div "Undo" at bounding box center [243, 442] width 38 height 15
click at [240, 369] on div "Undo" at bounding box center [243, 442] width 38 height 15
click at [239, 369] on div "Undo" at bounding box center [243, 442] width 38 height 15
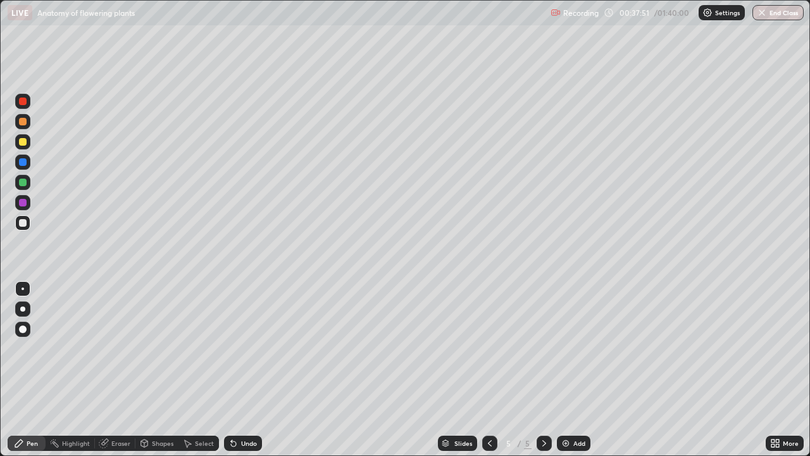
click at [25, 223] on div at bounding box center [23, 223] width 8 height 8
click at [256, 369] on div "Undo" at bounding box center [243, 442] width 38 height 15
click at [253, 369] on div "Undo" at bounding box center [243, 442] width 38 height 15
click at [256, 369] on div "Undo" at bounding box center [243, 442] width 38 height 15
click at [257, 369] on div "Undo" at bounding box center [243, 442] width 38 height 15
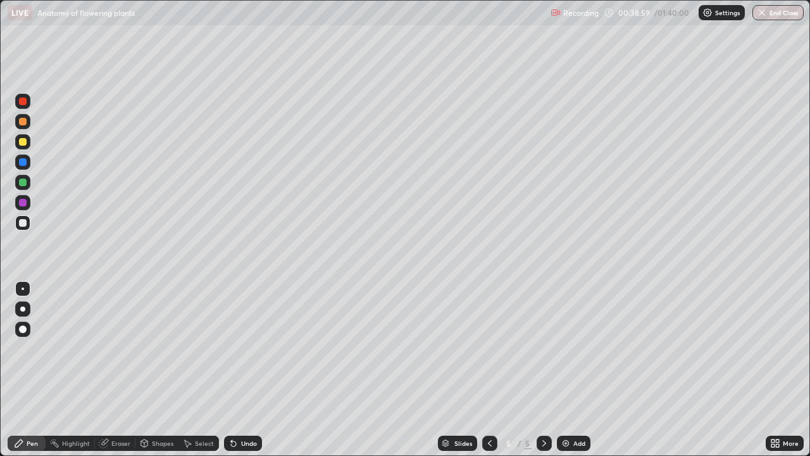
click at [569, 369] on img at bounding box center [566, 443] width 10 height 10
click at [245, 369] on div "Undo" at bounding box center [249, 443] width 16 height 6
click at [243, 369] on div "Undo" at bounding box center [249, 443] width 16 height 6
click at [240, 369] on div "Undo" at bounding box center [243, 442] width 38 height 15
click at [237, 369] on div "Undo" at bounding box center [243, 442] width 38 height 15
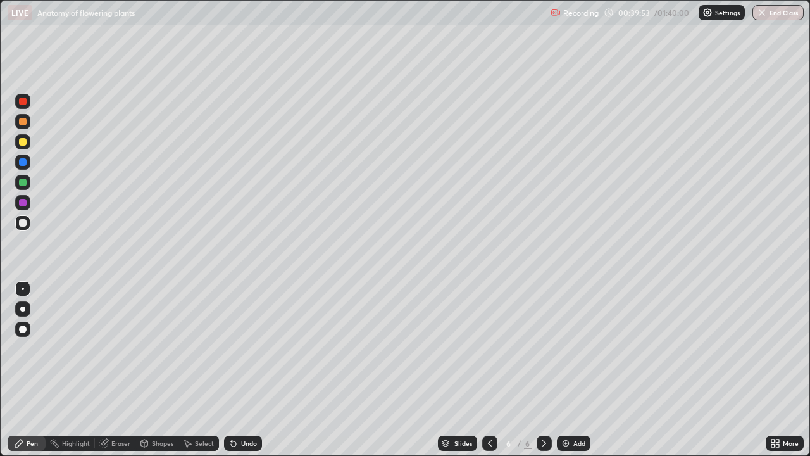
click at [237, 369] on div "Undo" at bounding box center [243, 442] width 38 height 15
click at [238, 369] on div "Undo" at bounding box center [243, 442] width 38 height 15
click at [239, 369] on div "Undo" at bounding box center [243, 442] width 38 height 15
click at [28, 350] on div at bounding box center [23, 354] width 20 height 152
click at [244, 369] on div "Undo" at bounding box center [249, 443] width 16 height 6
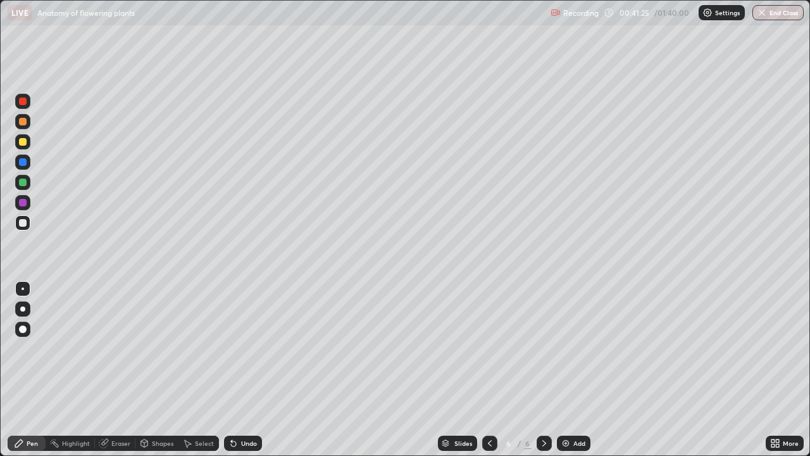
click at [246, 369] on div "Undo" at bounding box center [249, 443] width 16 height 6
click at [773, 369] on icon at bounding box center [772, 445] width 3 height 3
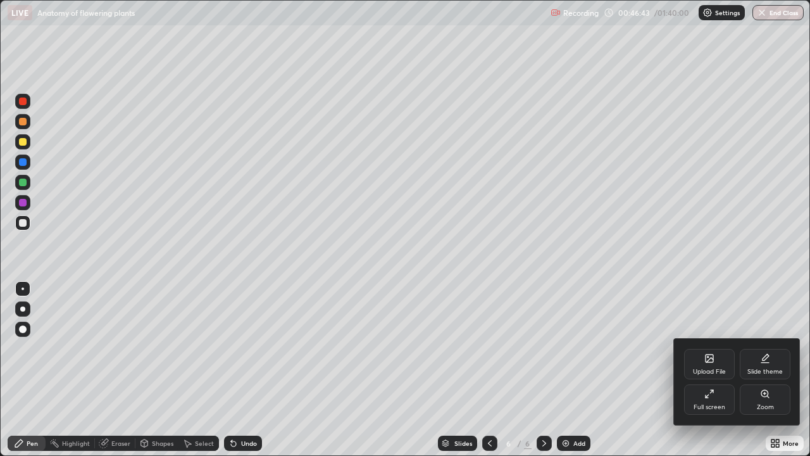
click at [712, 369] on div "Full screen" at bounding box center [709, 399] width 51 height 30
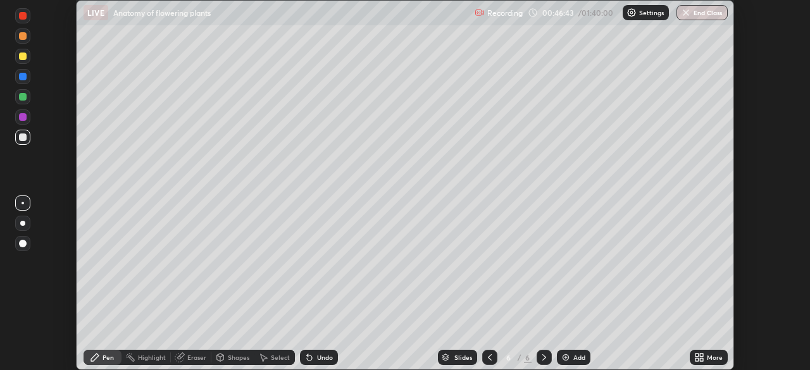
scroll to position [62898, 62458]
click at [452, 357] on div "Slides" at bounding box center [457, 357] width 39 height 15
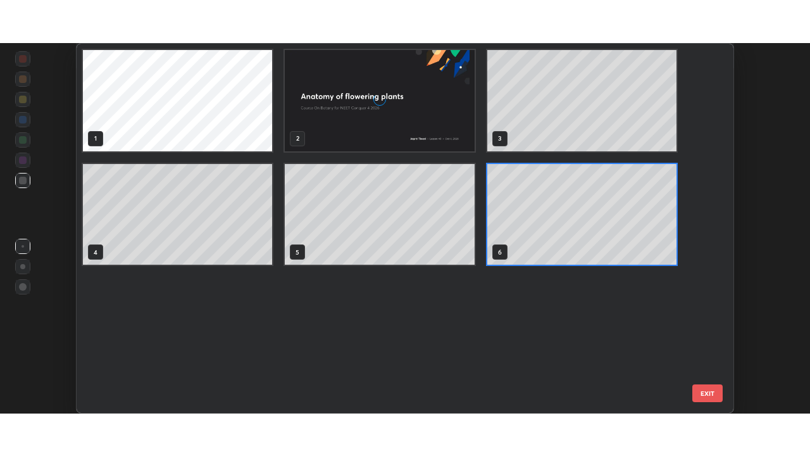
scroll to position [365, 650]
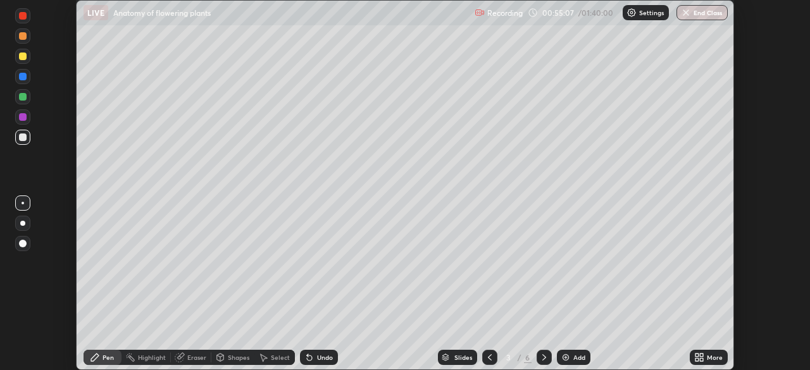
click at [543, 357] on icon at bounding box center [544, 357] width 10 height 10
click at [537, 353] on div at bounding box center [544, 357] width 15 height 15
click at [714, 357] on div "More" at bounding box center [715, 357] width 16 height 6
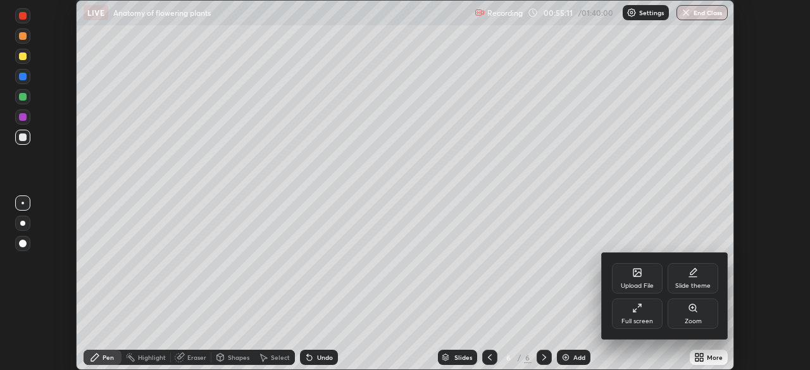
click at [650, 315] on div "Full screen" at bounding box center [637, 314] width 51 height 30
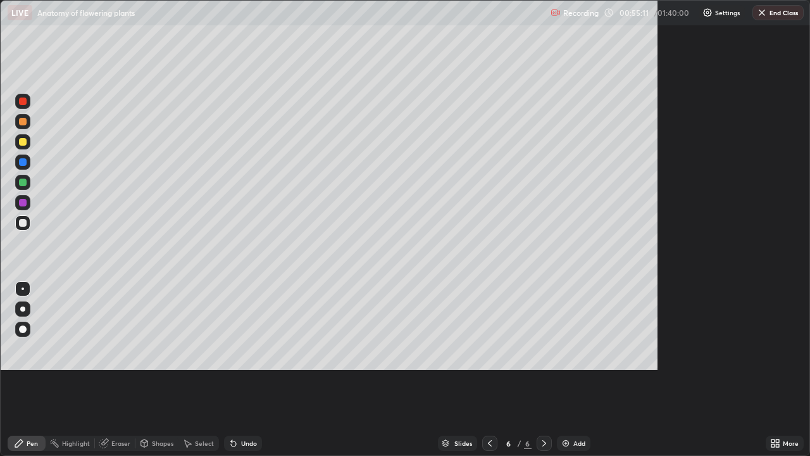
scroll to position [456, 810]
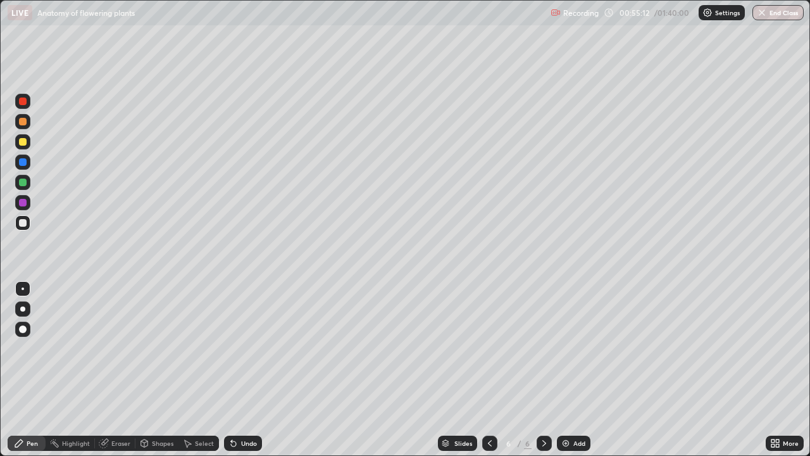
click at [574, 369] on div "Add" at bounding box center [579, 443] width 12 height 6
click at [26, 141] on div at bounding box center [23, 142] width 8 height 8
click at [23, 225] on div at bounding box center [23, 223] width 8 height 8
click at [24, 167] on div at bounding box center [22, 161] width 15 height 15
click at [25, 225] on div at bounding box center [23, 223] width 8 height 8
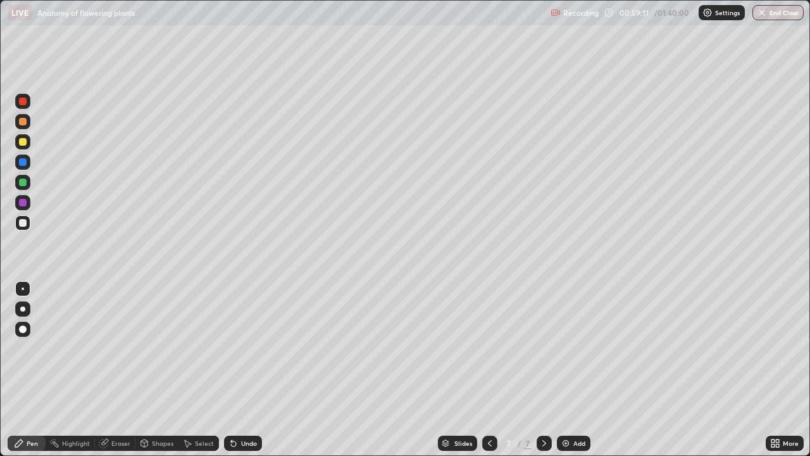
click at [17, 138] on div at bounding box center [22, 141] width 15 height 15
click at [25, 204] on div at bounding box center [23, 203] width 8 height 8
click at [23, 163] on div at bounding box center [23, 162] width 8 height 8
click at [26, 124] on div at bounding box center [23, 122] width 8 height 8
click at [23, 141] on div at bounding box center [23, 142] width 8 height 8
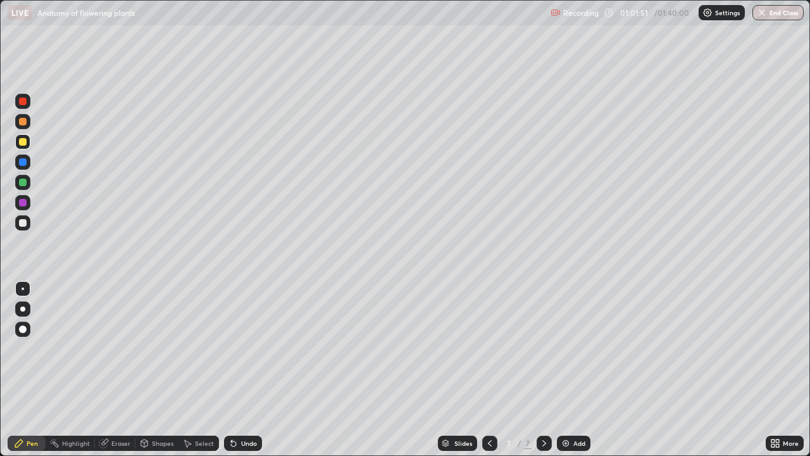
click at [28, 100] on div at bounding box center [22, 101] width 15 height 15
click at [22, 181] on div at bounding box center [23, 182] width 8 height 8
click at [22, 325] on div at bounding box center [23, 329] width 8 height 8
click at [22, 143] on div at bounding box center [23, 142] width 8 height 8
click at [577, 369] on div "Add" at bounding box center [579, 443] width 12 height 6
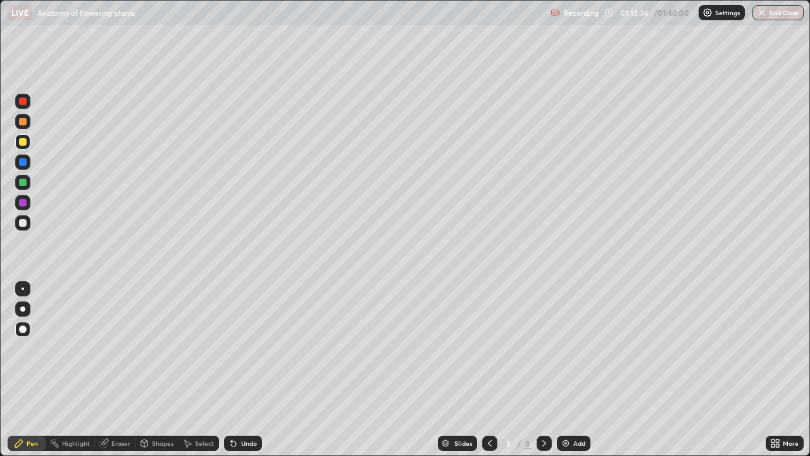
click at [337, 369] on div "Slides 8 / 8 Add" at bounding box center [514, 442] width 504 height 25
click at [23, 289] on div at bounding box center [23, 288] width 3 height 3
click at [23, 221] on div at bounding box center [23, 223] width 8 height 8
click at [22, 140] on div at bounding box center [23, 142] width 8 height 8
click at [573, 369] on div "Add" at bounding box center [579, 443] width 12 height 6
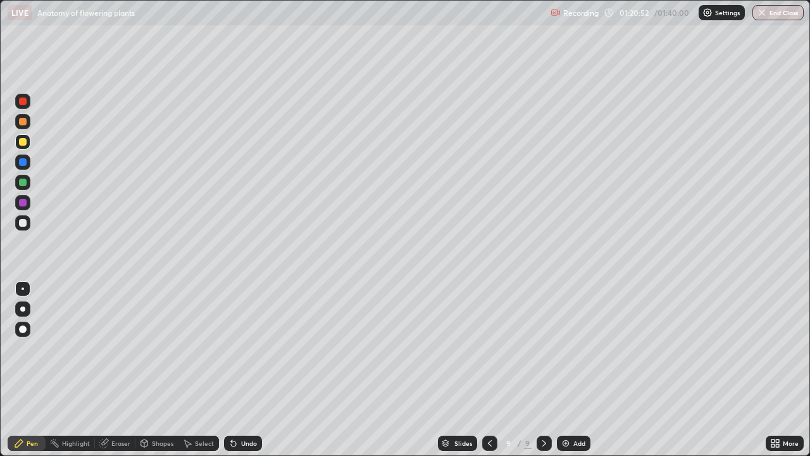
click at [21, 220] on div at bounding box center [23, 223] width 8 height 8
click at [25, 181] on div at bounding box center [23, 182] width 8 height 8
click at [573, 369] on div "Add" at bounding box center [579, 443] width 12 height 6
click at [19, 220] on div at bounding box center [23, 223] width 8 height 8
click at [23, 182] on div at bounding box center [23, 182] width 8 height 8
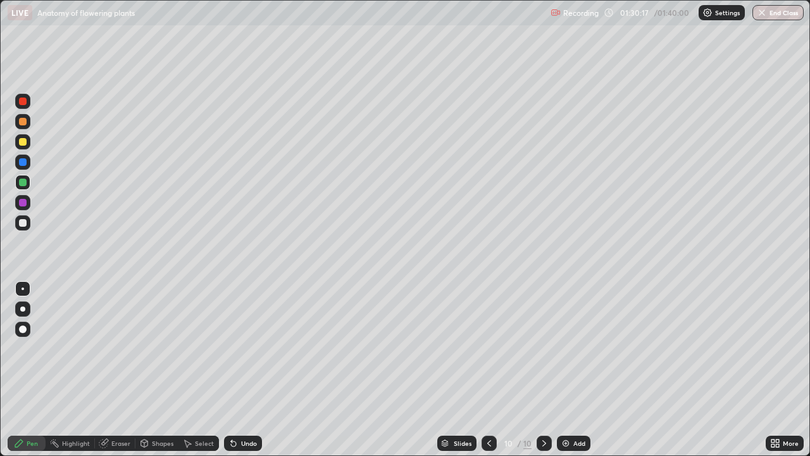
click at [773, 369] on icon at bounding box center [772, 445] width 3 height 3
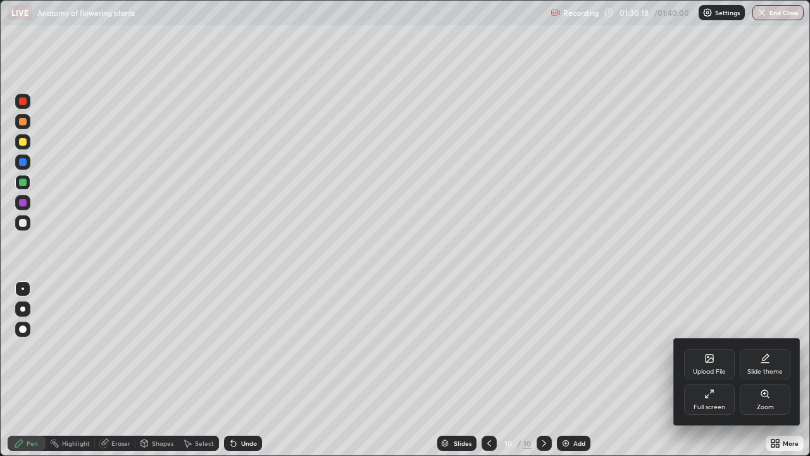
click at [767, 369] on div "Zoom" at bounding box center [765, 399] width 51 height 30
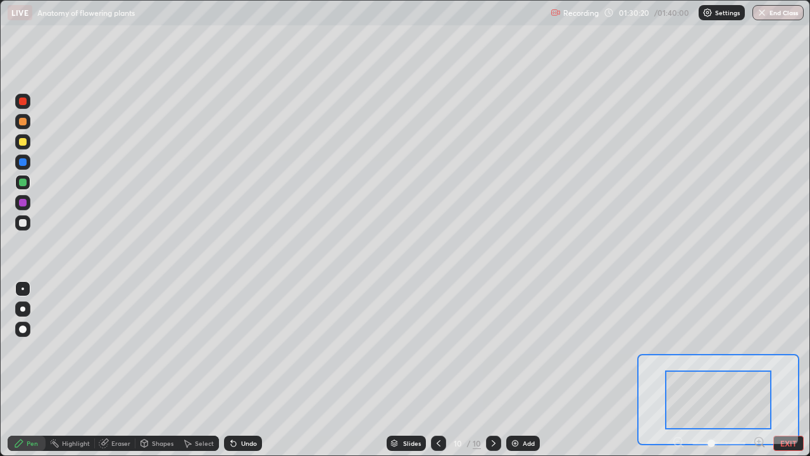
click at [676, 369] on div at bounding box center [719, 442] width 94 height 15
click at [791, 369] on button "EXIT" at bounding box center [788, 442] width 30 height 15
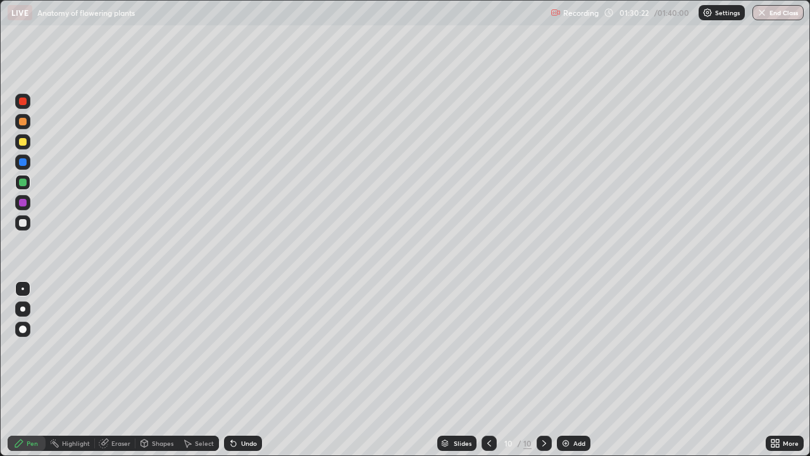
click at [778, 369] on icon at bounding box center [777, 440] width 3 height 3
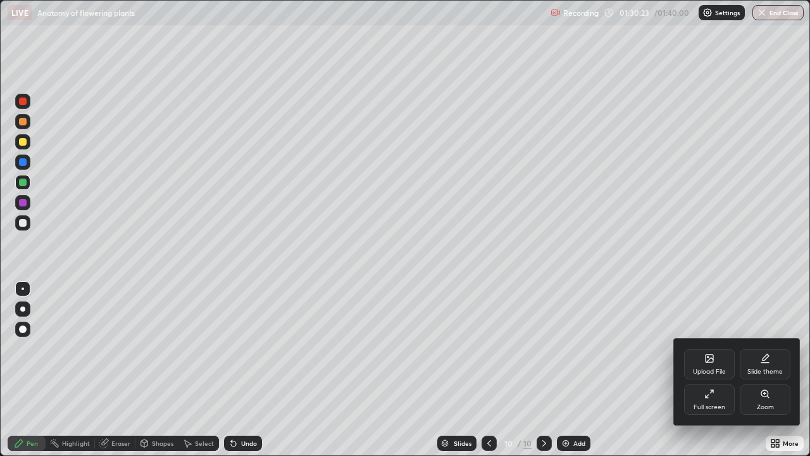
click at [717, 359] on div "Upload File" at bounding box center [709, 364] width 51 height 30
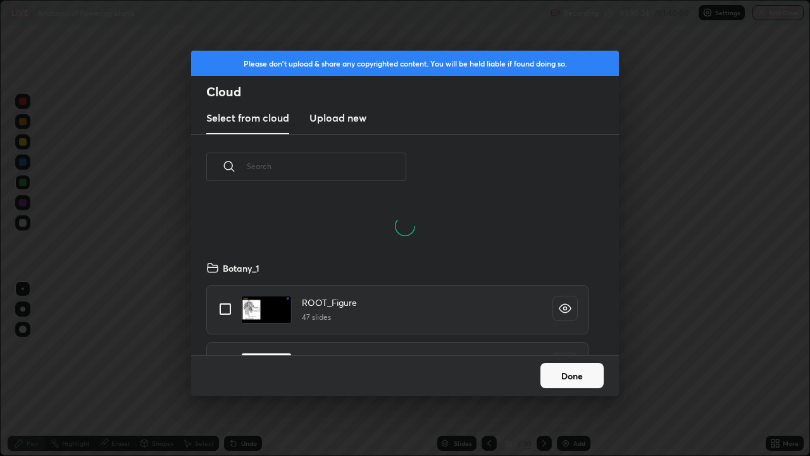
scroll to position [156, 406]
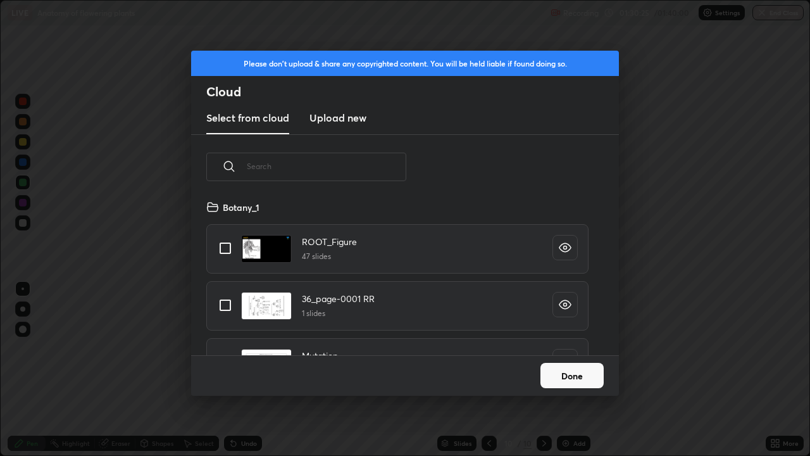
click at [349, 123] on h3 "Upload new" at bounding box center [337, 117] width 57 height 15
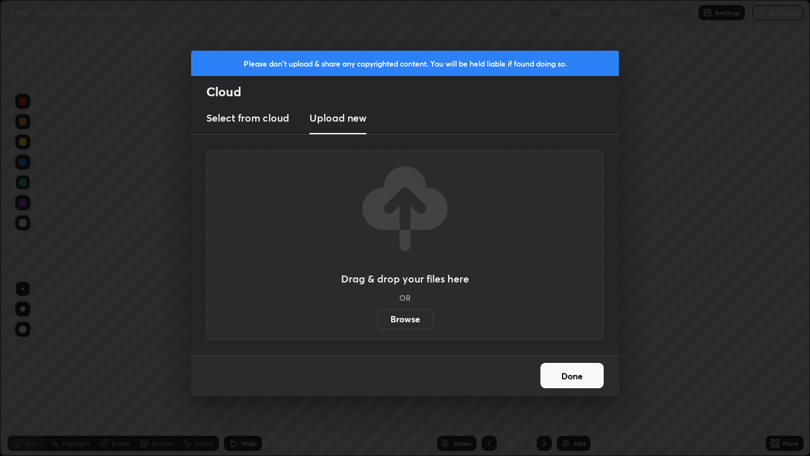
click at [277, 120] on h3 "Select from cloud" at bounding box center [247, 117] width 83 height 15
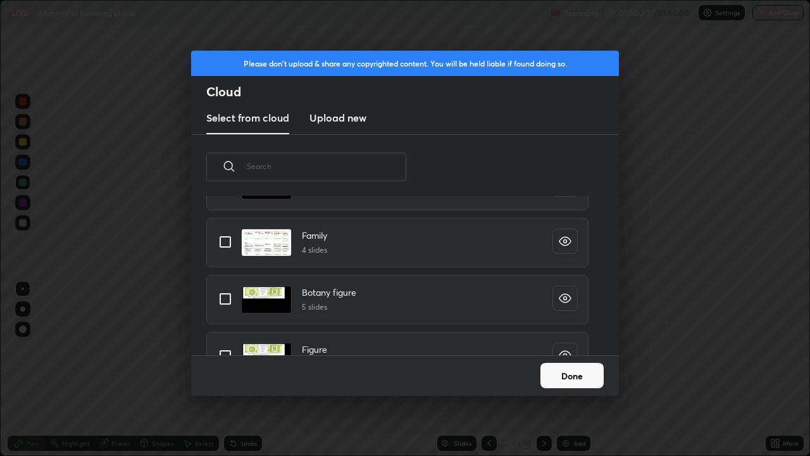
scroll to position [257, 0]
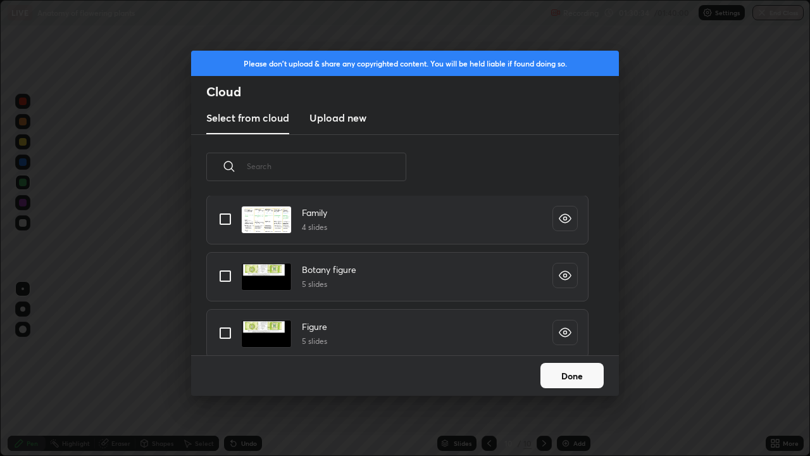
click at [229, 278] on input "grid" at bounding box center [225, 276] width 27 height 27
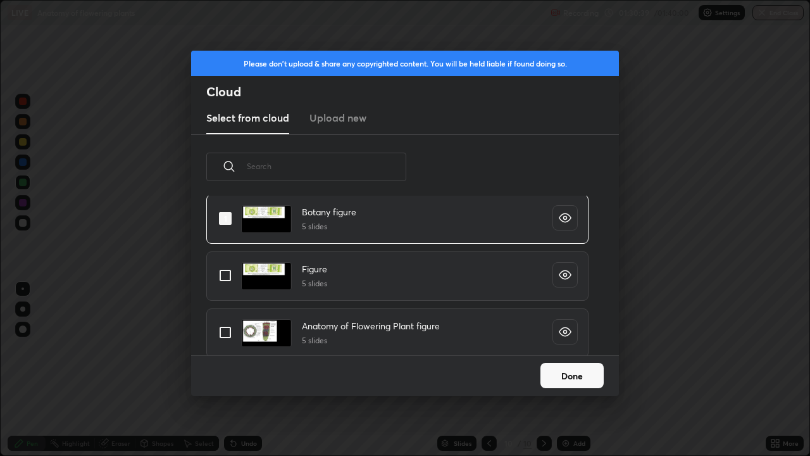
scroll to position [321, 0]
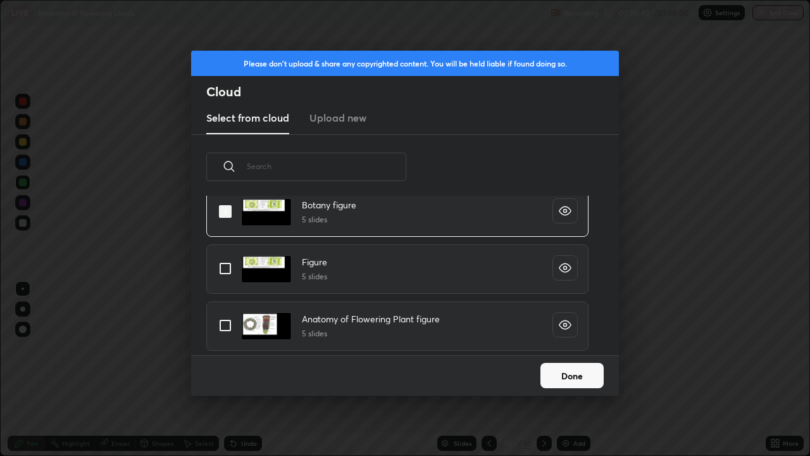
click at [226, 204] on input "grid" at bounding box center [225, 211] width 27 height 27
checkbox input "false"
click at [223, 322] on input "grid" at bounding box center [225, 325] width 27 height 27
checkbox input "true"
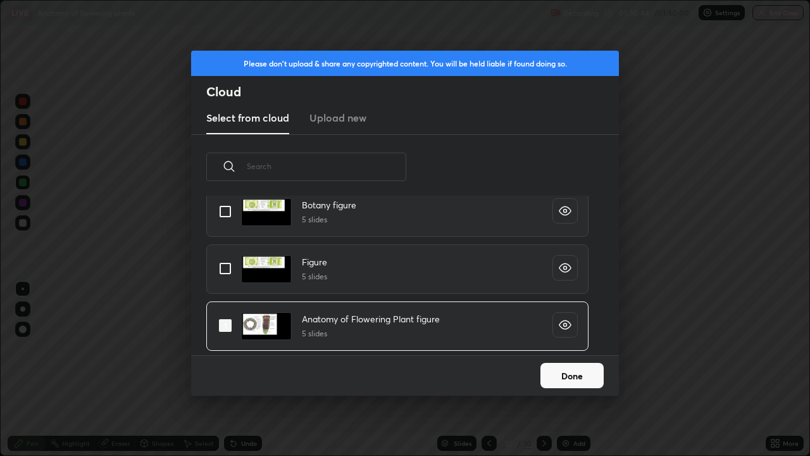
click at [574, 369] on button "Done" at bounding box center [571, 375] width 63 height 25
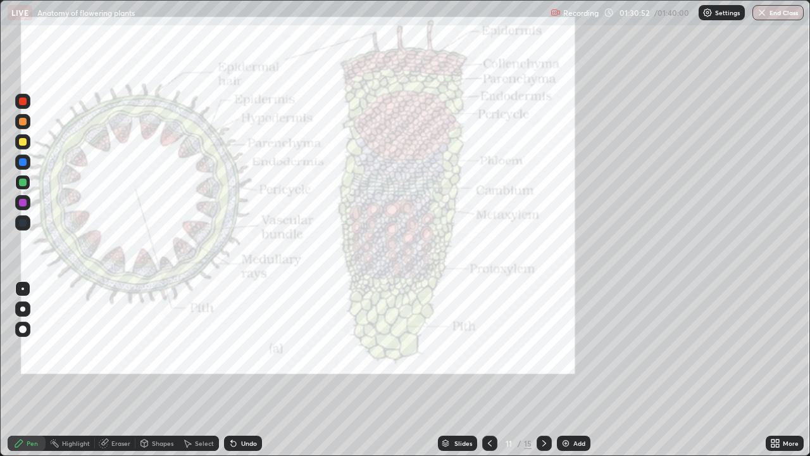
click at [543, 369] on icon at bounding box center [544, 443] width 10 height 10
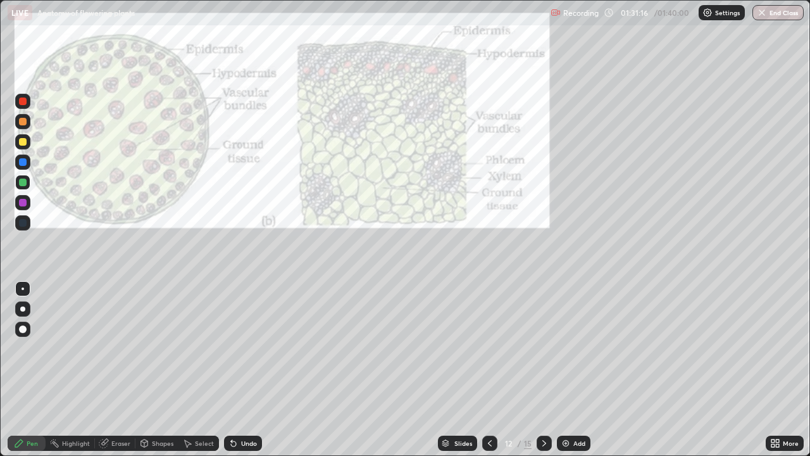
click at [490, 369] on icon at bounding box center [490, 443] width 10 height 10
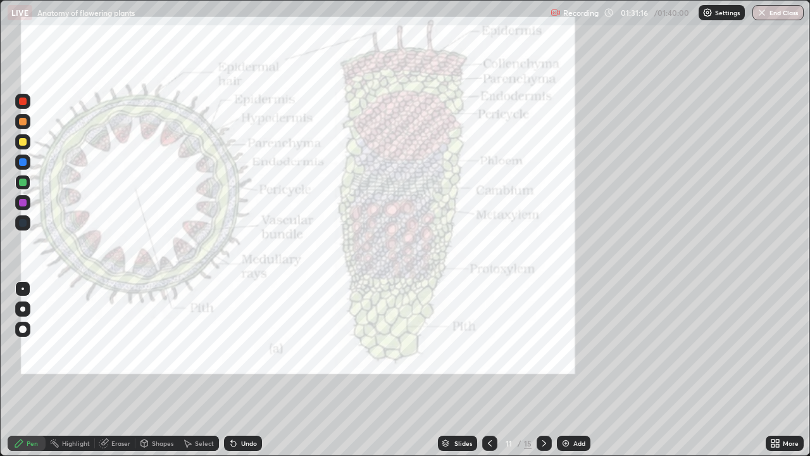
click at [488, 369] on icon at bounding box center [490, 443] width 10 height 10
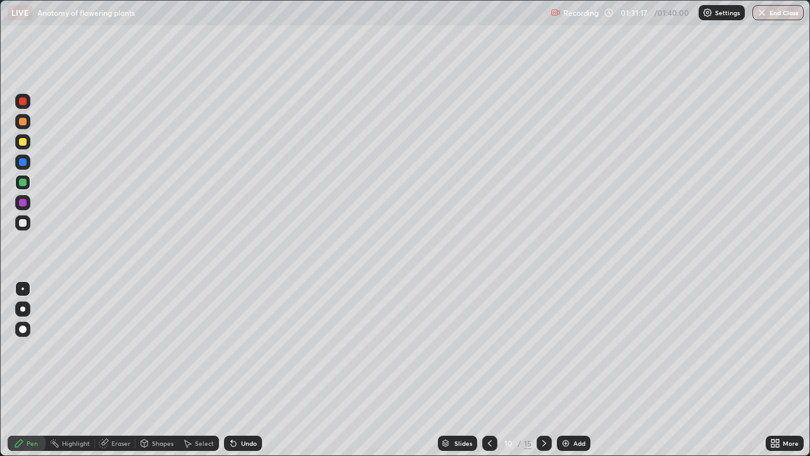
click at [487, 369] on icon at bounding box center [490, 443] width 10 height 10
click at [544, 369] on div at bounding box center [544, 442] width 15 height 15
click at [488, 369] on icon at bounding box center [490, 443] width 4 height 6
click at [490, 369] on div at bounding box center [489, 442] width 15 height 25
click at [473, 369] on div "Slides" at bounding box center [457, 442] width 39 height 15
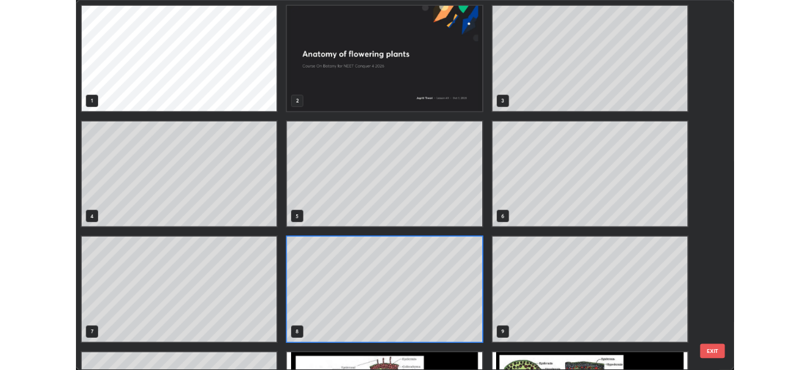
scroll to position [450, 802]
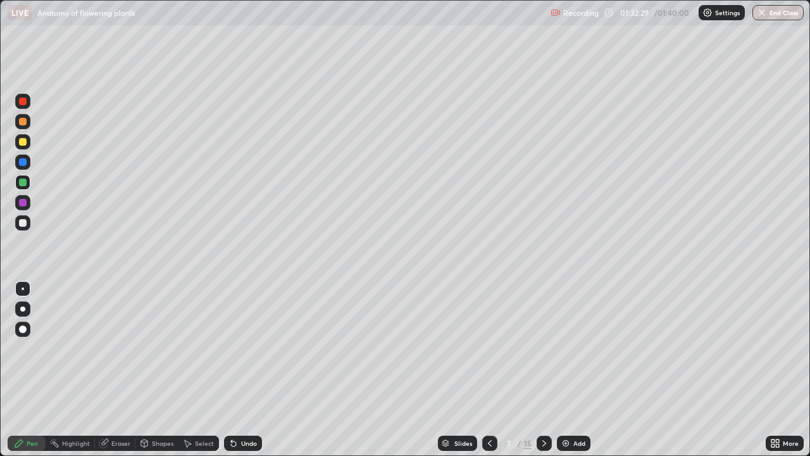
click at [540, 369] on div at bounding box center [544, 442] width 15 height 15
click at [543, 369] on icon at bounding box center [544, 443] width 10 height 10
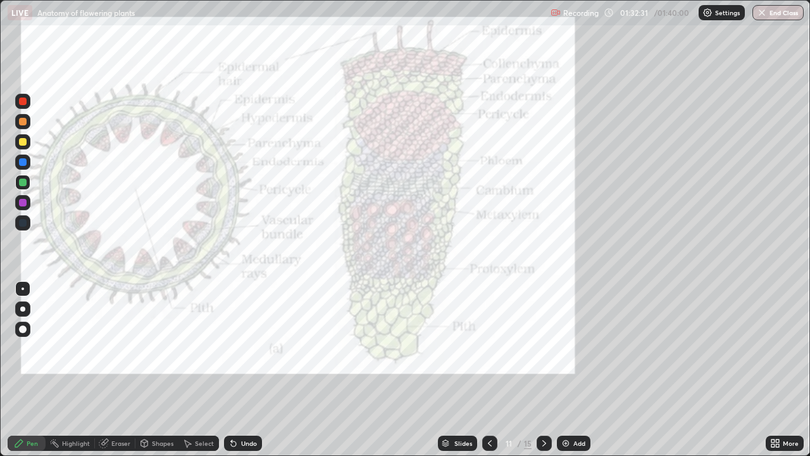
click at [543, 369] on icon at bounding box center [544, 443] width 10 height 10
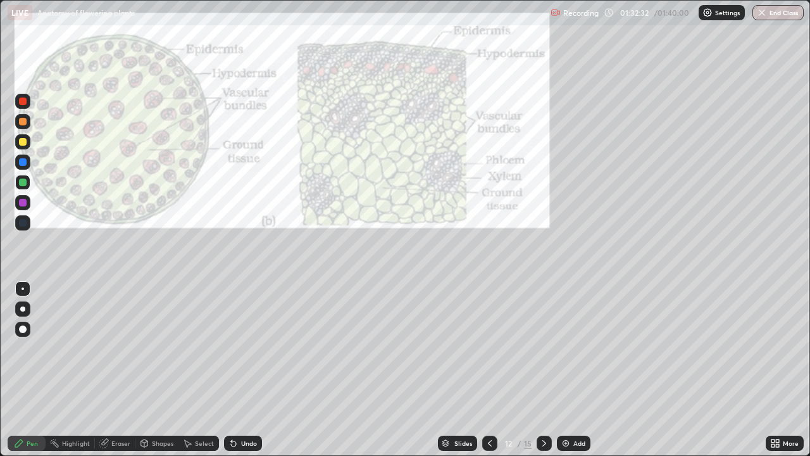
click at [488, 369] on icon at bounding box center [490, 443] width 10 height 10
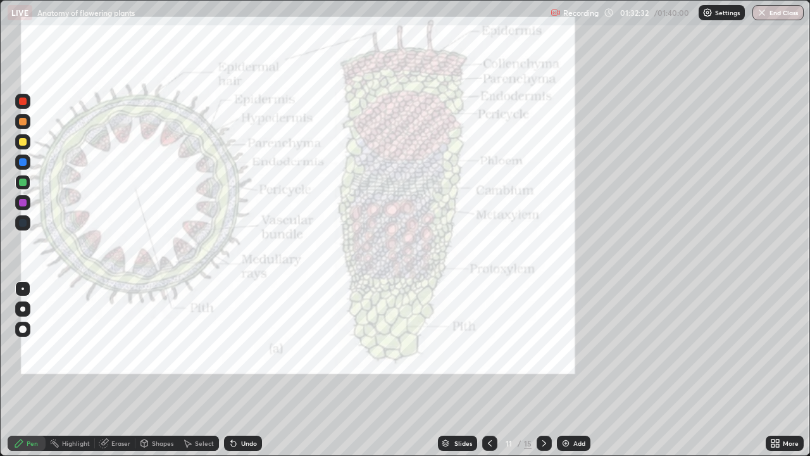
click at [487, 369] on icon at bounding box center [490, 443] width 10 height 10
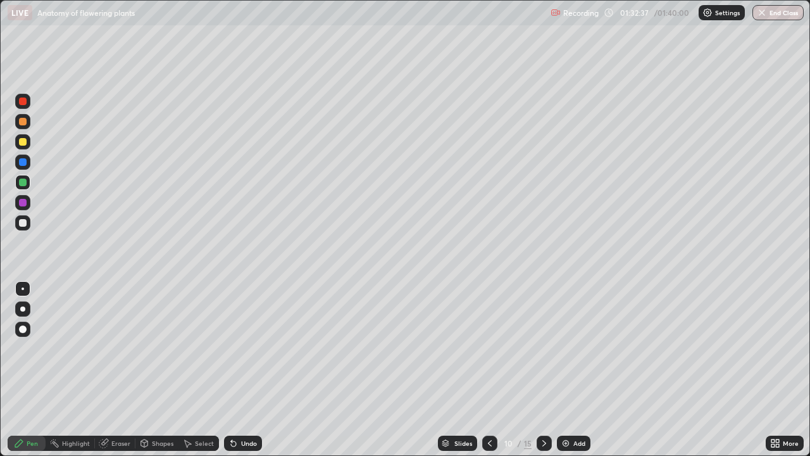
click at [567, 369] on div "Add" at bounding box center [574, 442] width 34 height 15
click at [785, 369] on div "More" at bounding box center [791, 443] width 16 height 6
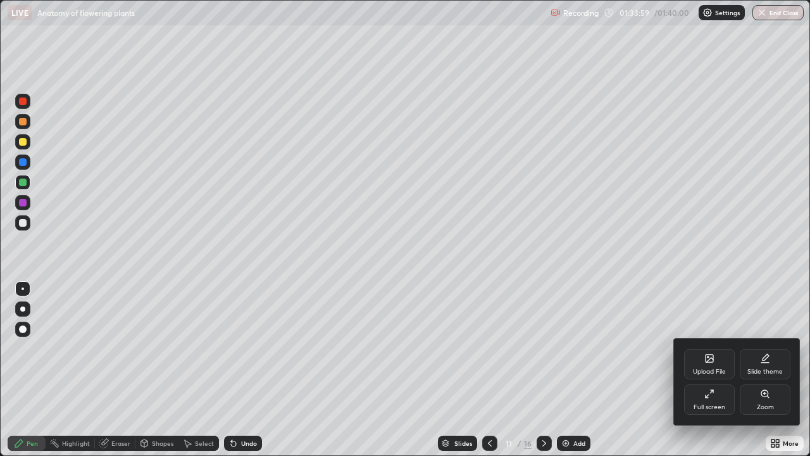
click at [715, 369] on div "Full screen" at bounding box center [709, 399] width 51 height 30
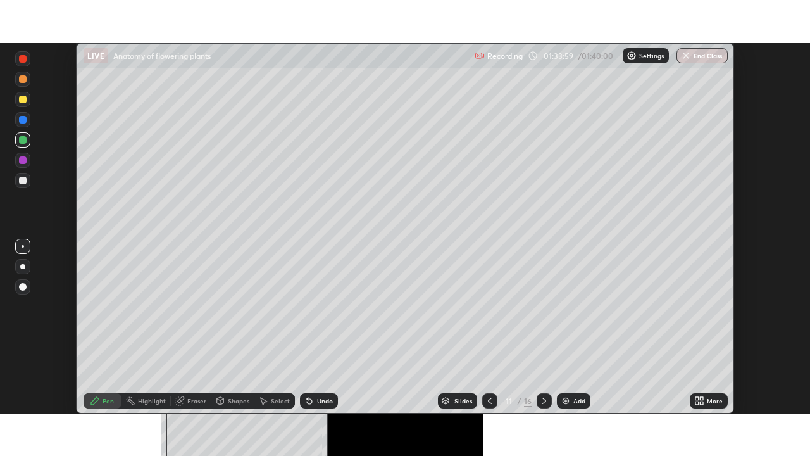
scroll to position [62898, 62458]
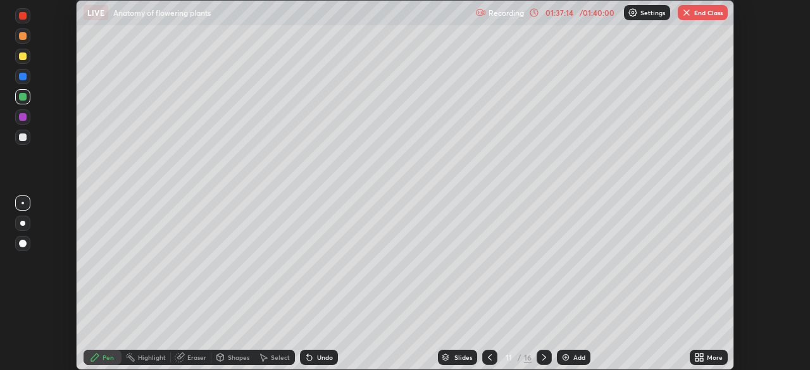
click at [704, 358] on icon at bounding box center [699, 357] width 10 height 10
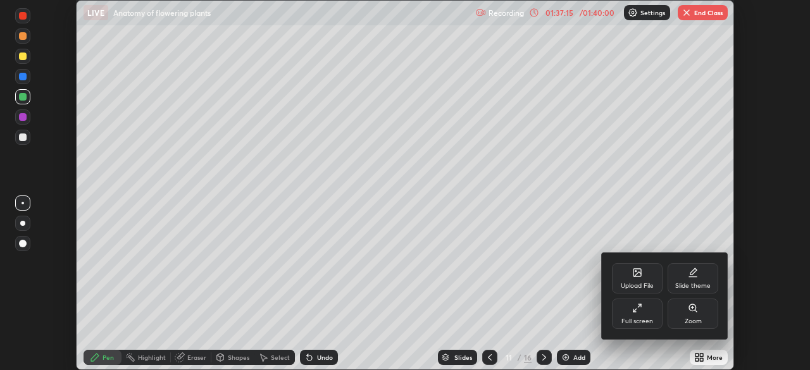
click at [636, 314] on div "Full screen" at bounding box center [637, 314] width 51 height 30
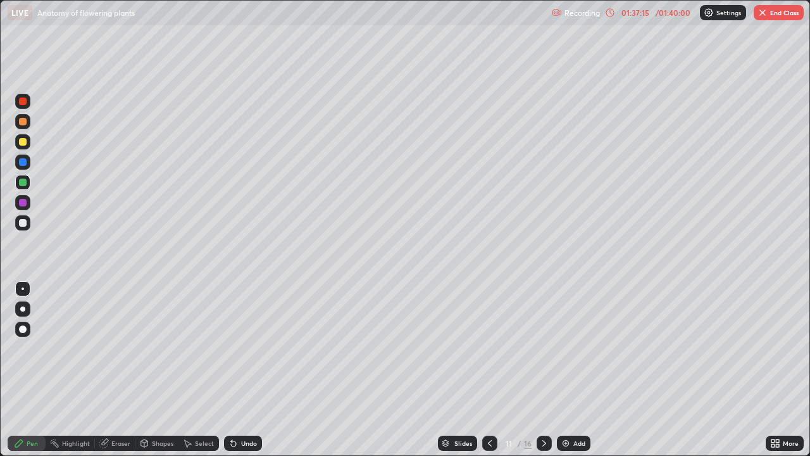
scroll to position [456, 810]
click at [766, 13] on img "button" at bounding box center [762, 13] width 10 height 10
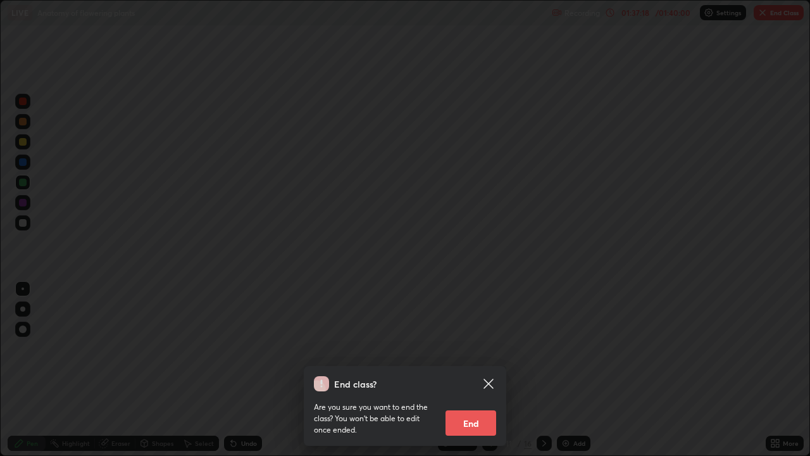
click at [460, 369] on button "End" at bounding box center [470, 422] width 51 height 25
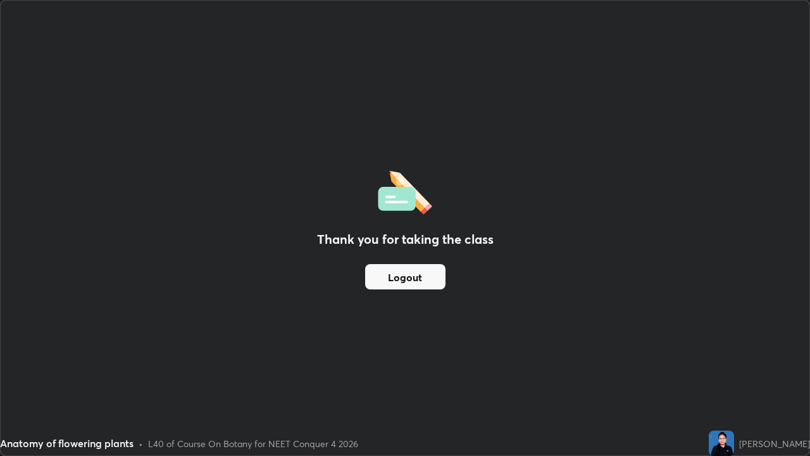
click at [424, 274] on button "Logout" at bounding box center [405, 276] width 80 height 25
